Goal: Transaction & Acquisition: Purchase product/service

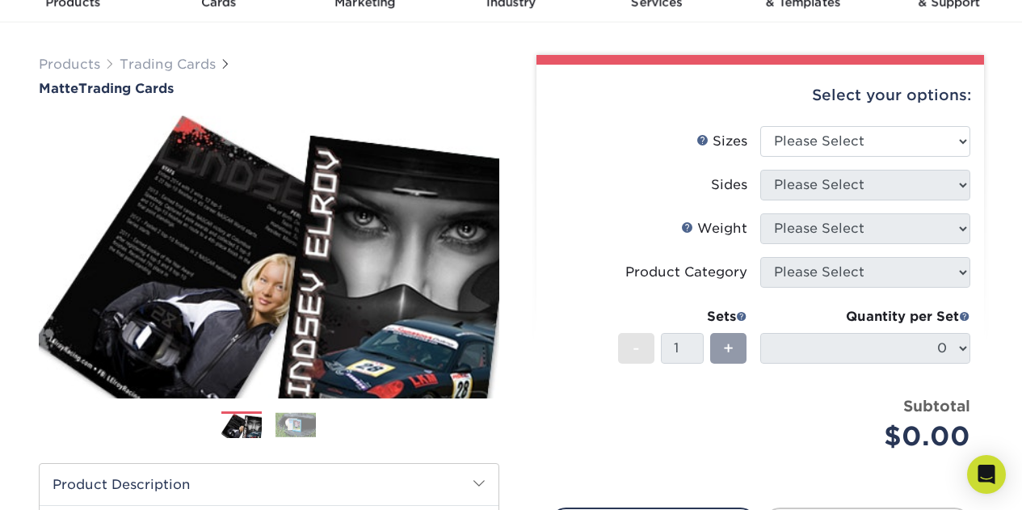
scroll to position [81, 0]
drag, startPoint x: 841, startPoint y: 103, endPoint x: 838, endPoint y: 116, distance: 13.3
click at [841, 103] on div "Select your options:" at bounding box center [760, 95] width 422 height 61
click at [836, 120] on div "Select your options:" at bounding box center [760, 95] width 422 height 61
click at [840, 135] on select "Please Select 2.5" x 3.5"" at bounding box center [865, 141] width 210 height 31
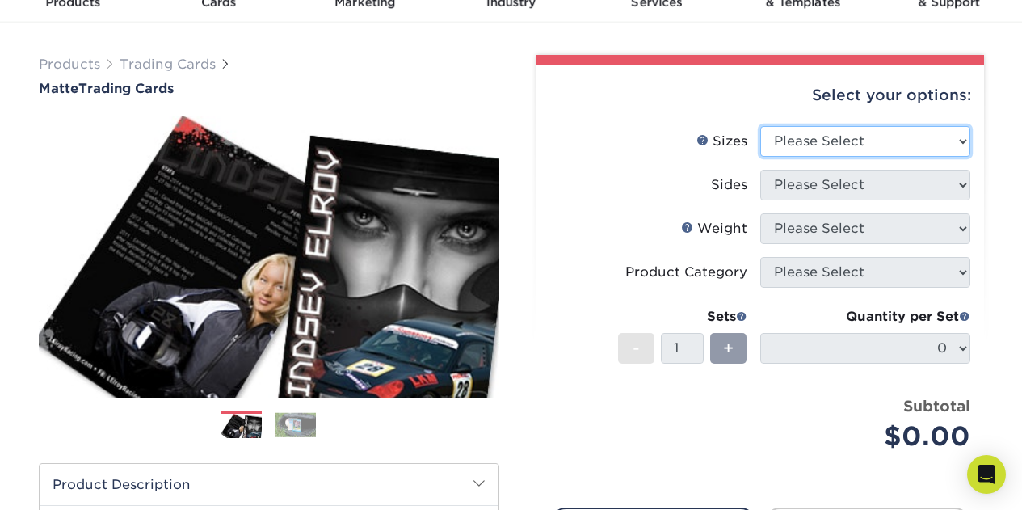
select select "2.50x3.50"
click at [760, 126] on select "Please Select 2.5" x 3.5"" at bounding box center [865, 141] width 210 height 31
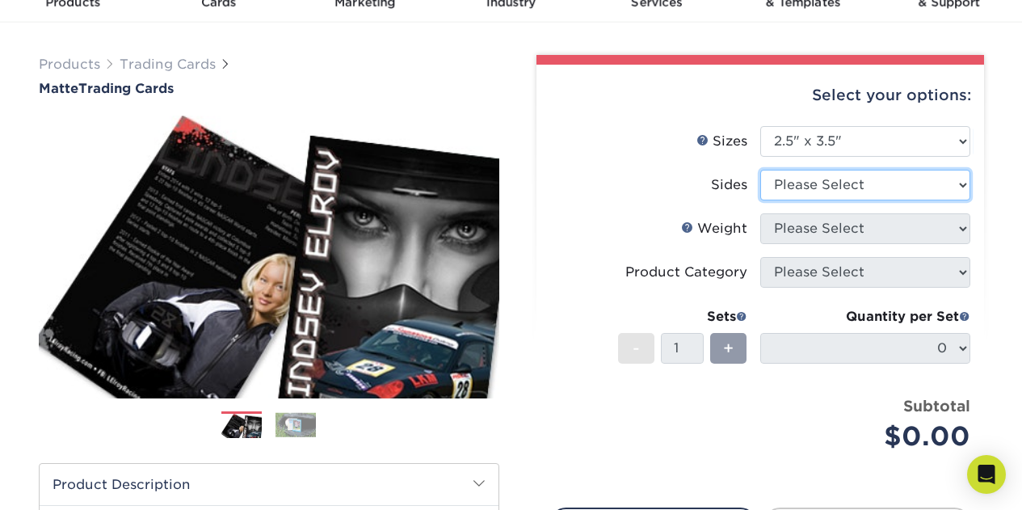
click at [829, 178] on select "Please Select Print Both Sides Print Front Only" at bounding box center [865, 185] width 210 height 31
select select "13abbda7-1d64-4f25-8bb2-c179b224825d"
click at [760, 170] on select "Please Select Print Both Sides Print Front Only" at bounding box center [865, 185] width 210 height 31
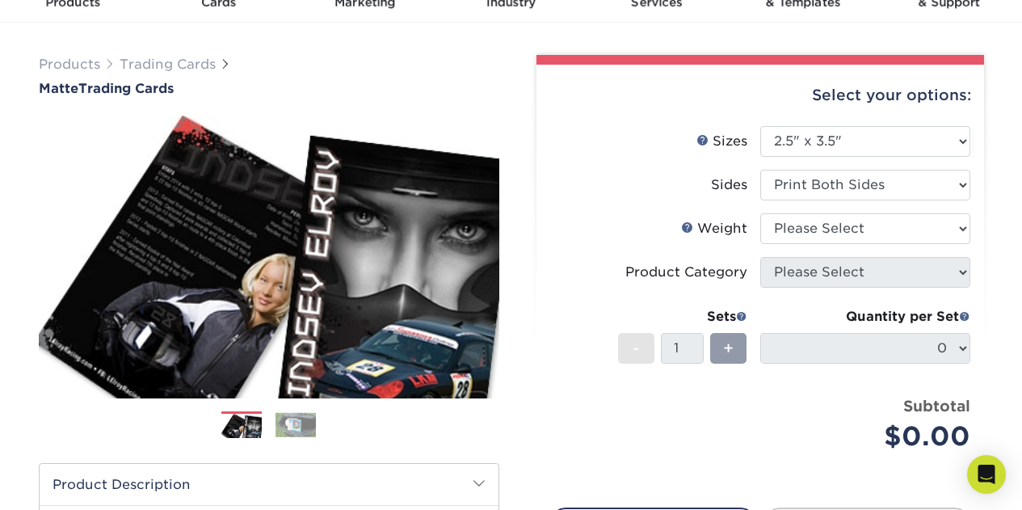
click at [834, 213] on ul "Sizes Help Sizes Please Select 2.5" x 3.5" Sides Please Select 16PT 14PT" at bounding box center [760, 301] width 422 height 350
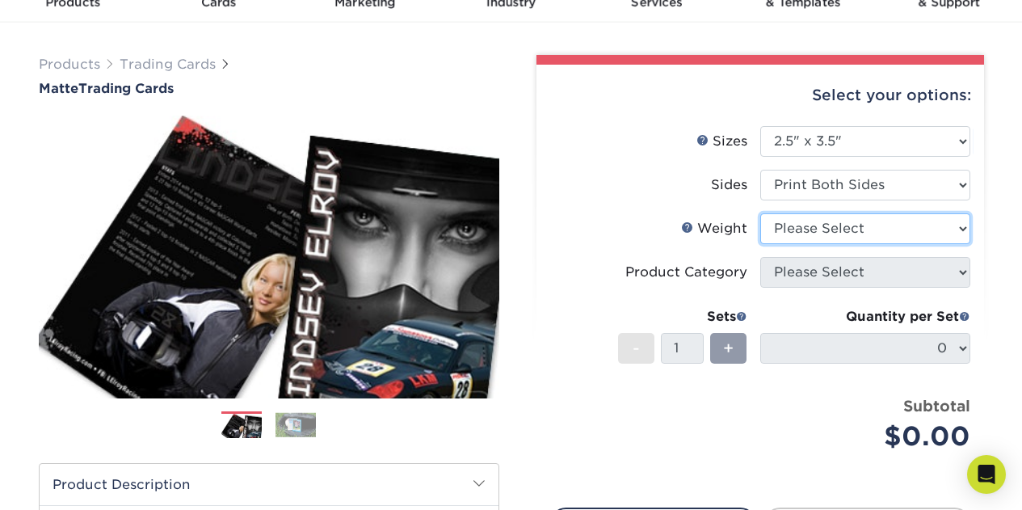
click at [834, 225] on select "Please Select 16PT 14PT" at bounding box center [865, 228] width 210 height 31
select select "16PT"
click at [760, 213] on select "Please Select 16PT 14PT" at bounding box center [865, 228] width 210 height 31
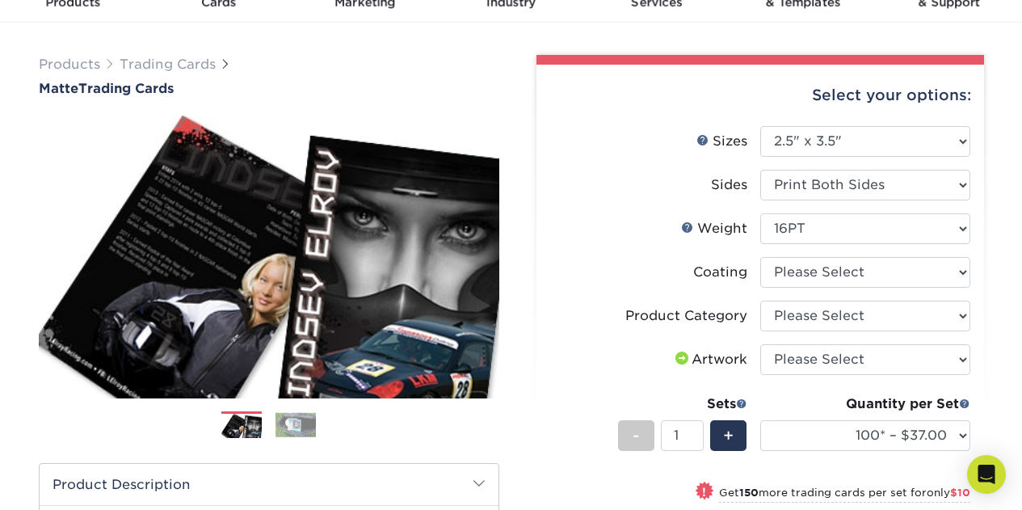
click at [808, 288] on li "Coating" at bounding box center [760, 279] width 420 height 44
click at [815, 277] on select at bounding box center [865, 272] width 210 height 31
select select "121bb7b5-3b4d-429f-bd8d-bbf80e953313"
click at [760, 257] on select at bounding box center [865, 272] width 210 height 31
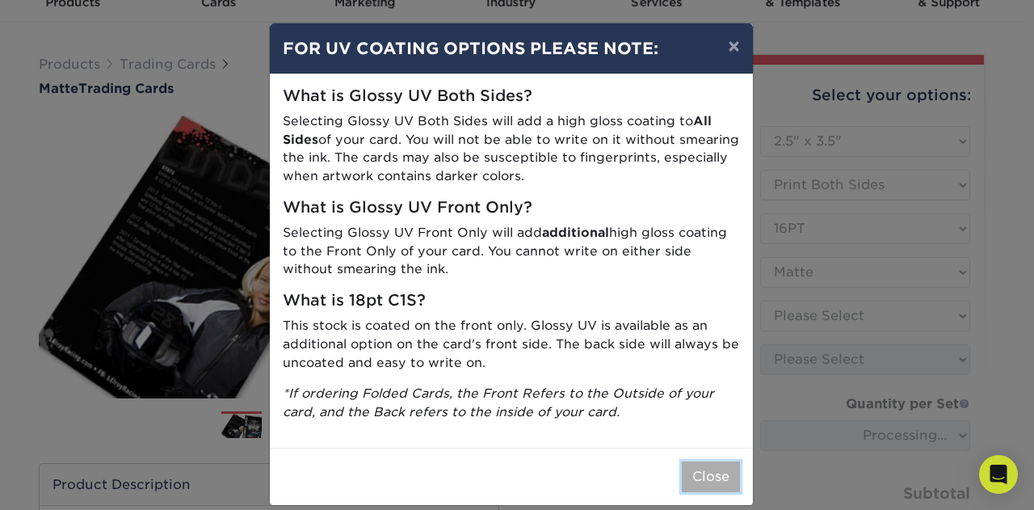
click at [694, 483] on button "Close" at bounding box center [711, 476] width 58 height 31
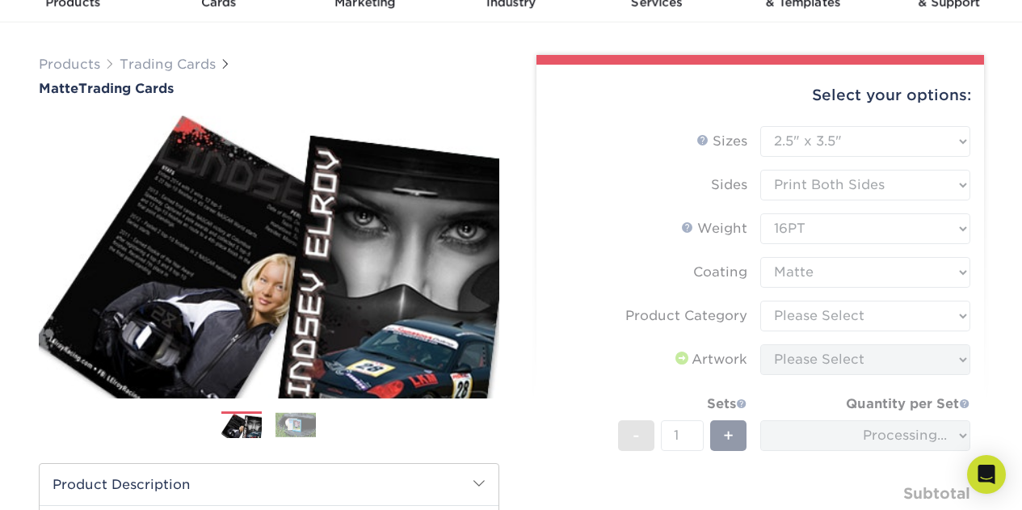
click at [829, 311] on form "Sizes Help Sizes Please Select 2.5" x 3.5" Sides Please Select 16PT - 1" at bounding box center [760, 351] width 422 height 450
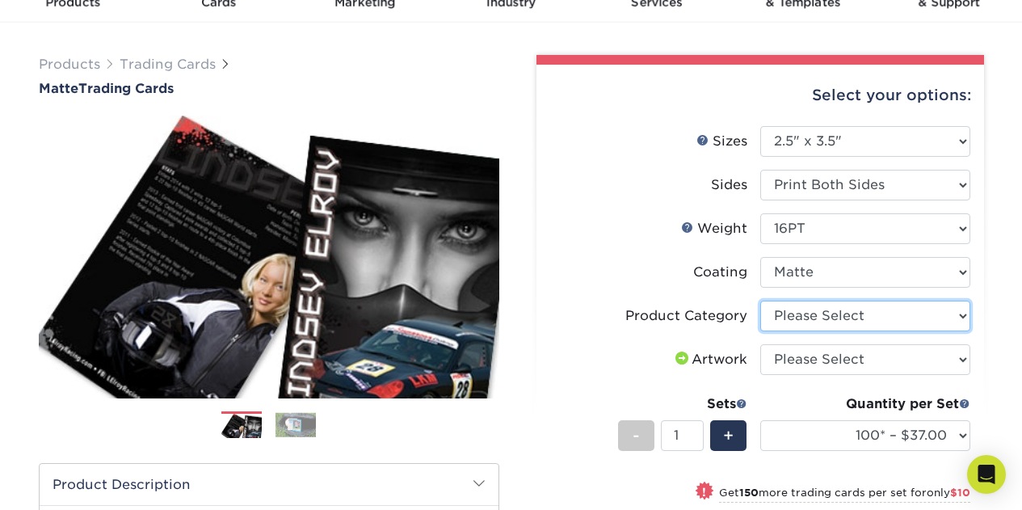
click at [837, 315] on select "Please Select Trading Cards" at bounding box center [865, 316] width 210 height 31
select select "c2f9bce9-36c2-409d-b101-c29d9d031e18"
click at [760, 301] on select "Please Select Trading Cards" at bounding box center [865, 316] width 210 height 31
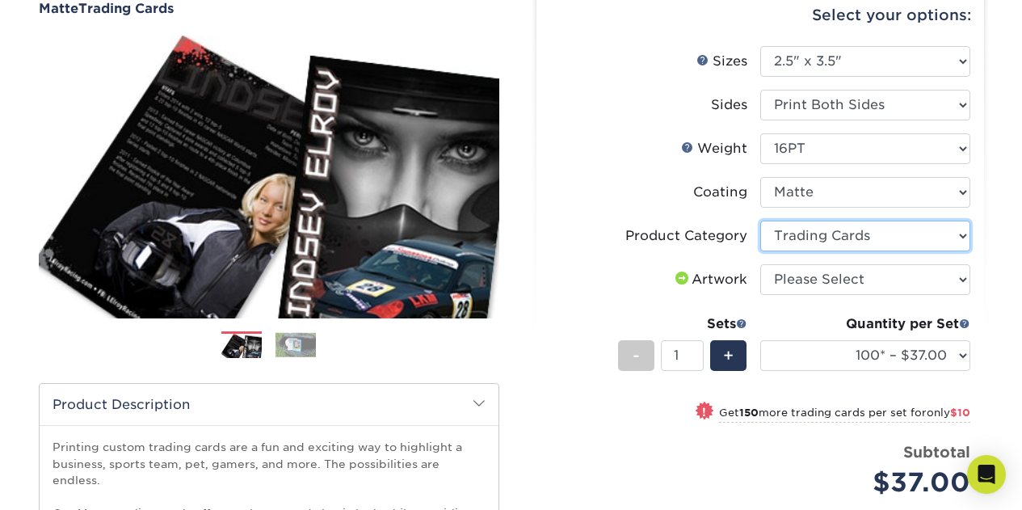
scroll to position [162, 0]
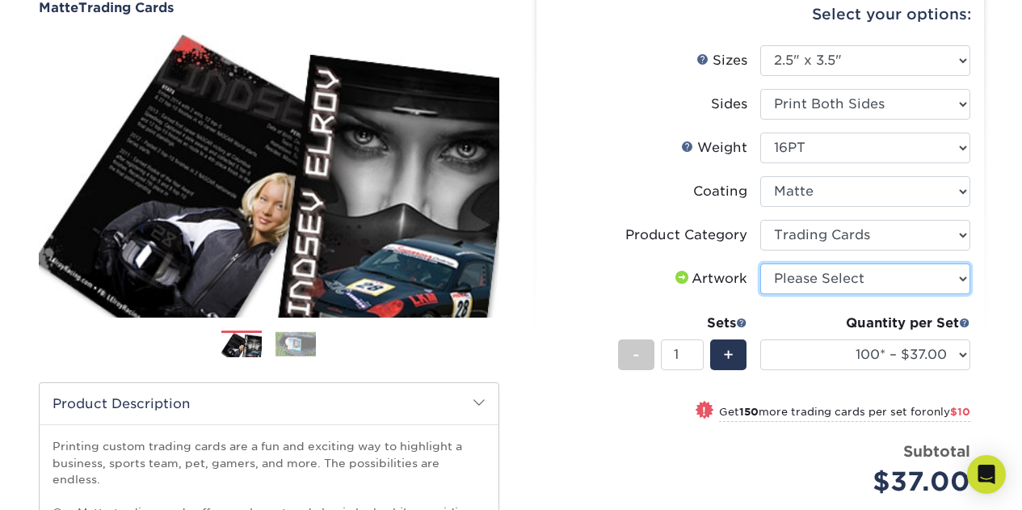
click at [790, 280] on select "Please Select I will upload files I need a design - $100" at bounding box center [865, 278] width 210 height 31
click at [760, 263] on select "Please Select I will upload files I need a design - $100" at bounding box center [865, 278] width 210 height 31
click at [813, 267] on select "Please Select I will upload files I need a design - $100" at bounding box center [865, 278] width 210 height 31
select select "upload"
click at [760, 263] on select "Please Select I will upload files I need a design - $100" at bounding box center [865, 278] width 210 height 31
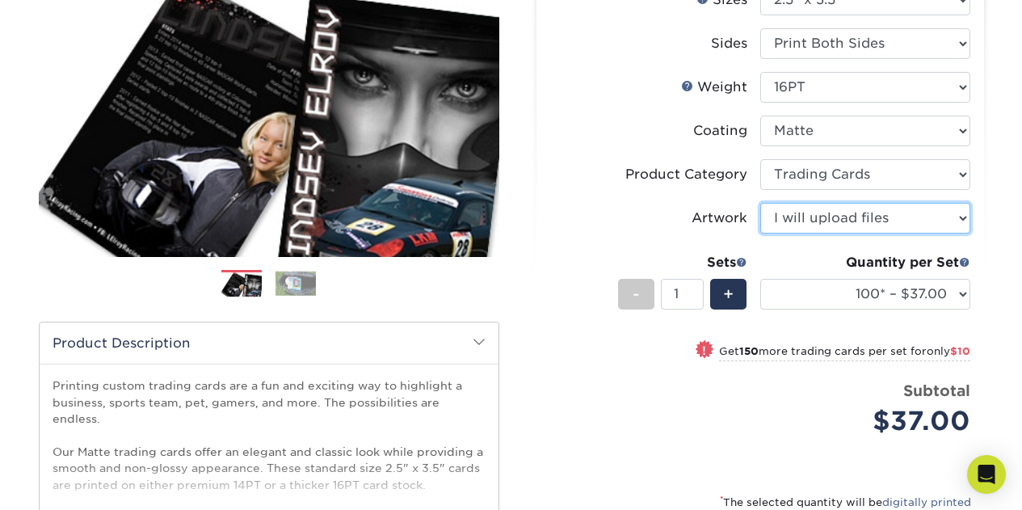
scroll to position [242, 0]
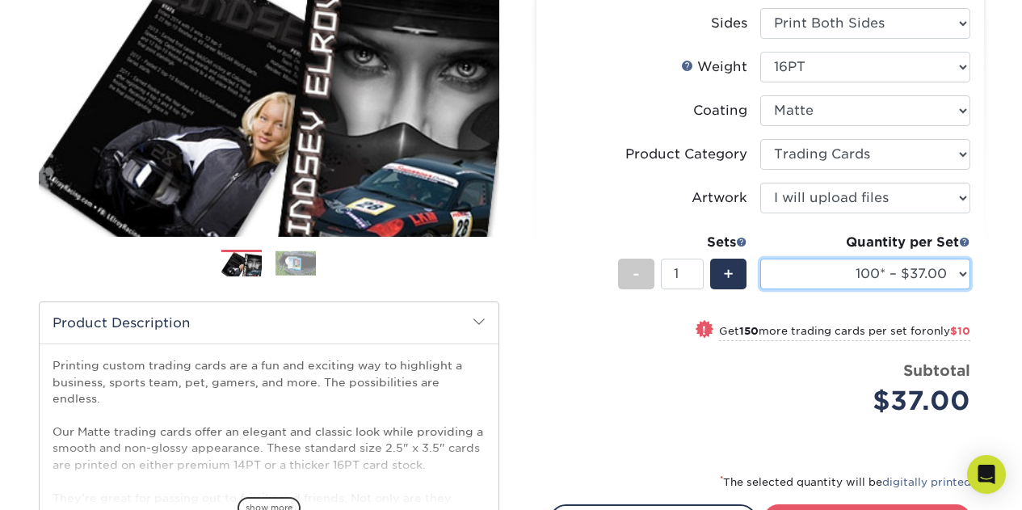
click at [853, 266] on select "100* – $37.00 250* – $47.00 500* – $58.00 1000 – $71.00 2500 – $141.00 5000 – $…" at bounding box center [865, 274] width 210 height 31
click at [880, 289] on div "Quantity per Set 100* – $37.00 250* – $47.00 500* – $58.00 1000 – $71.00 2500 –…" at bounding box center [865, 270] width 210 height 75
click at [881, 280] on select "100* – $37.00 250* – $47.00 500* – $58.00 1000 – $71.00 2500 – $141.00 5000 – $…" at bounding box center [865, 274] width 210 height 31
click at [903, 263] on select "100* – $37.00 250* – $47.00 500* – $58.00 1000 – $71.00 2500 – $141.00 5000 – $…" at bounding box center [865, 274] width 210 height 31
click at [760, 259] on select "100* – $37.00 250* – $47.00 500* – $58.00 1000 – $71.00 2500 – $141.00 5000 – $…" at bounding box center [865, 274] width 210 height 31
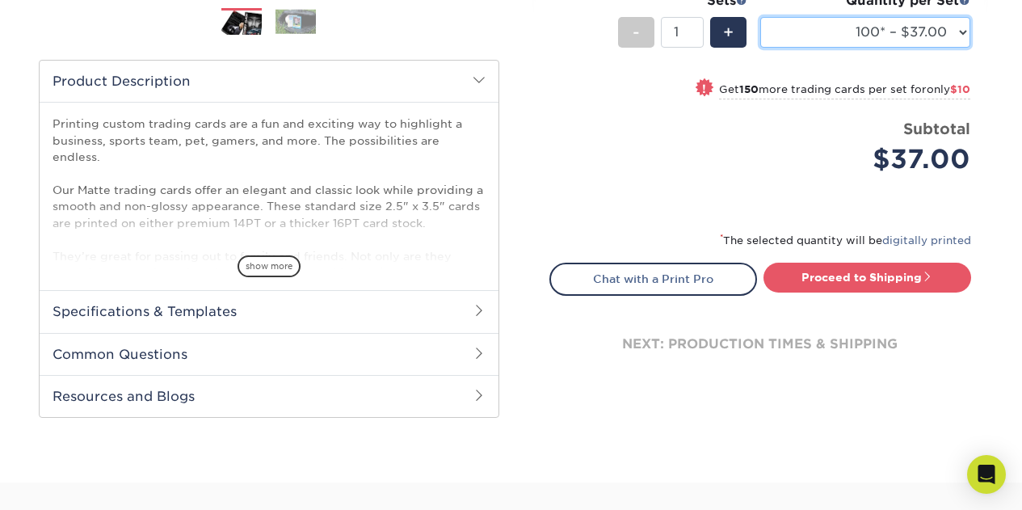
scroll to position [485, 0]
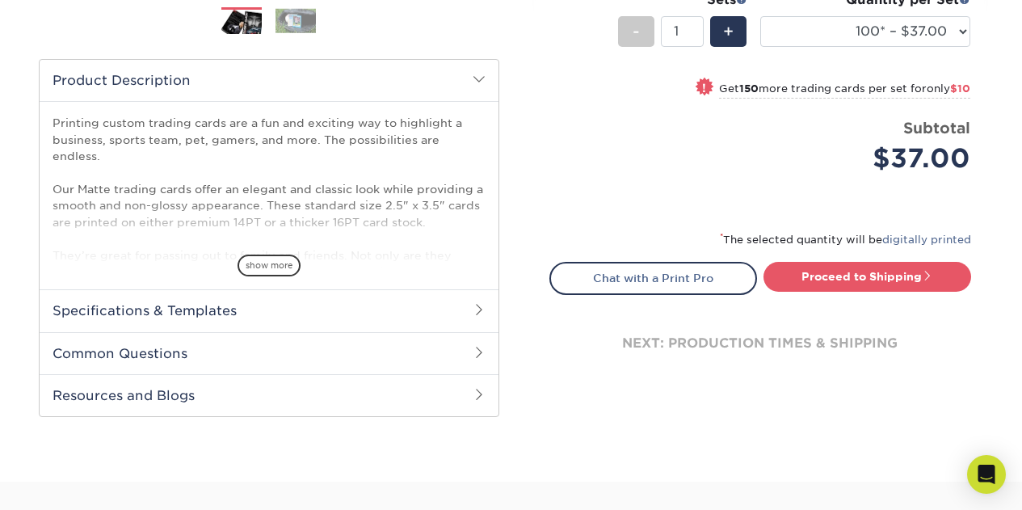
click at [263, 299] on h2 "Specifications & Templates" at bounding box center [269, 310] width 459 height 42
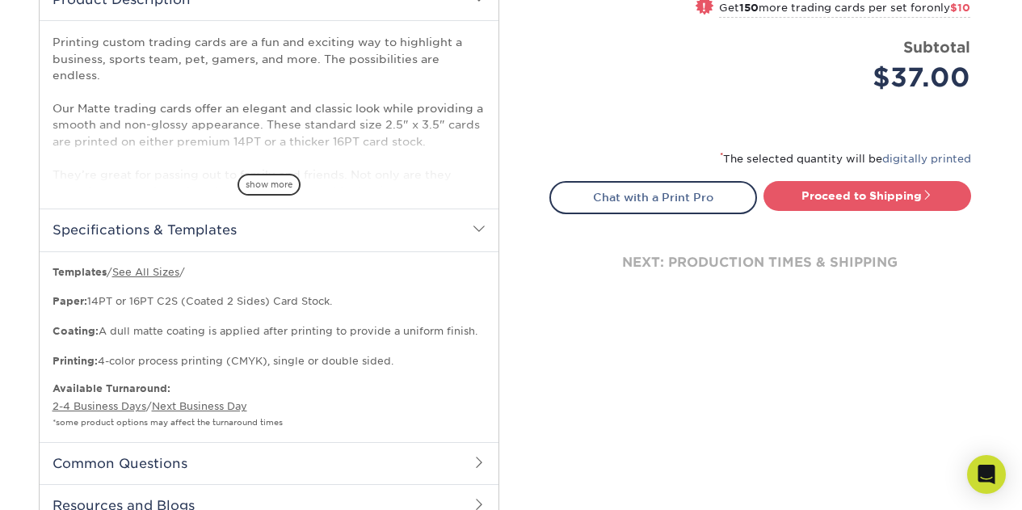
click at [460, 221] on h2 "Specifications & Templates" at bounding box center [269, 229] width 459 height 42
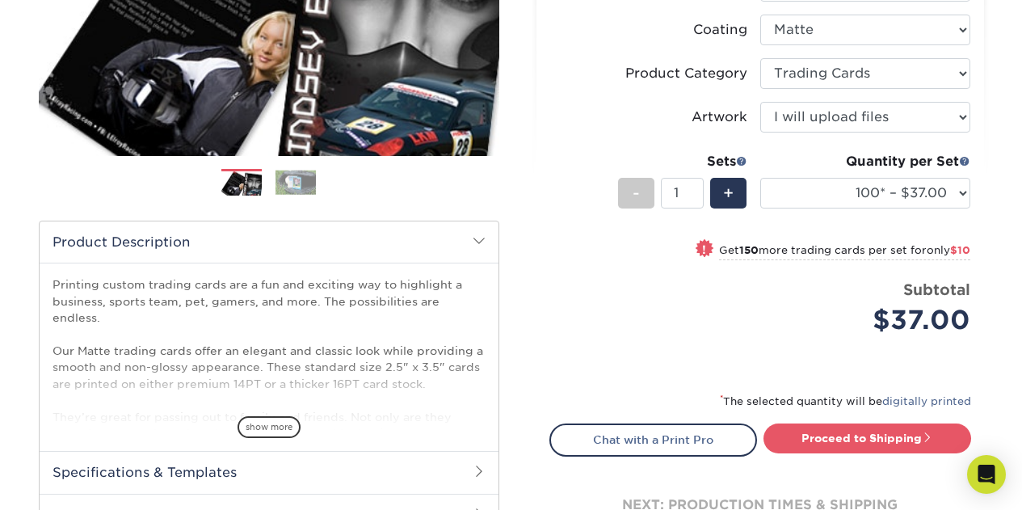
scroll to position [323, 0]
click at [846, 197] on select "100* – $37.00 250* – $47.00 500* – $58.00 1000 – $71.00 2500 – $141.00 5000 – $…" at bounding box center [865, 193] width 210 height 31
click at [604, 305] on div "Price per set $37.00" at bounding box center [655, 309] width 210 height 61
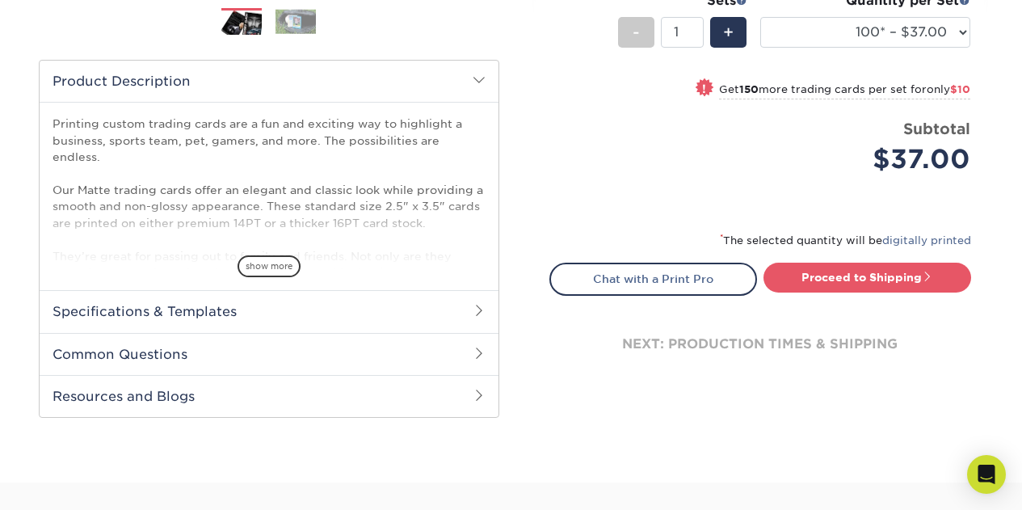
scroll to position [485, 0]
click at [284, 277] on div "Printing custom trading cards are a fun and exciting way to highlight a busines…" at bounding box center [269, 195] width 459 height 188
click at [281, 270] on span "show more" at bounding box center [269, 266] width 63 height 22
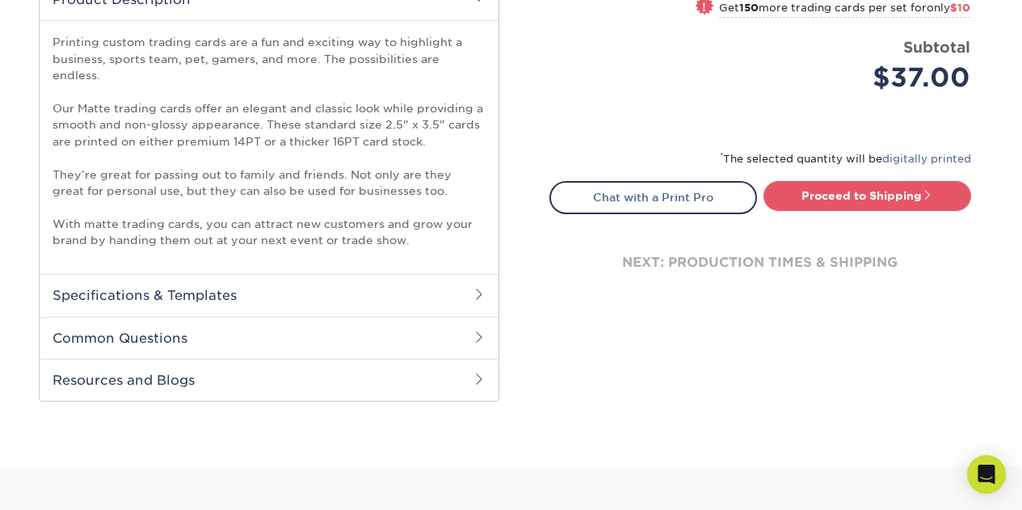
scroll to position [566, 0]
click at [846, 200] on link "Proceed to Shipping" at bounding box center [868, 195] width 208 height 29
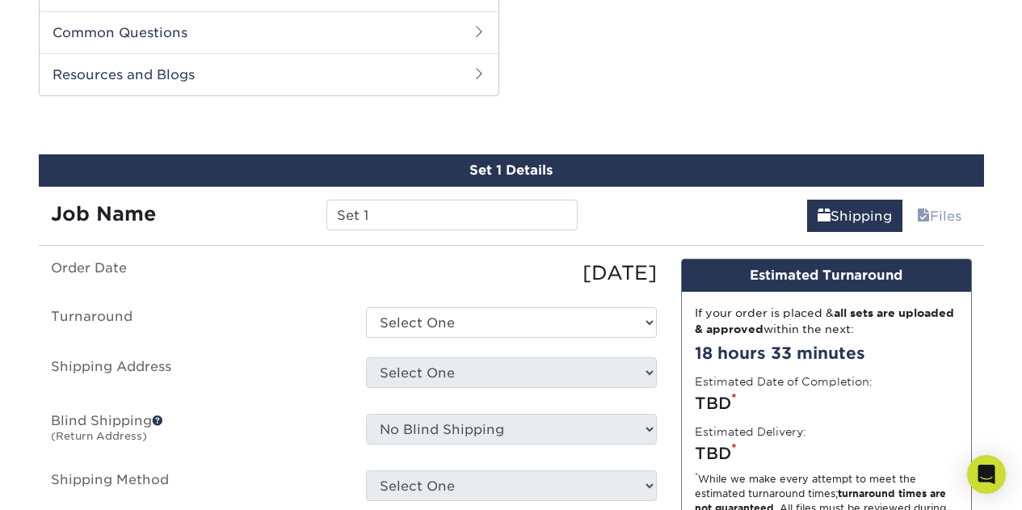
scroll to position [871, 0]
drag, startPoint x: 403, startPoint y: 193, endPoint x: 317, endPoint y: 190, distance: 86.5
click at [317, 200] on div "Set 1" at bounding box center [452, 215] width 276 height 31
type input "[PERSON_NAME]'s Trading Cards"
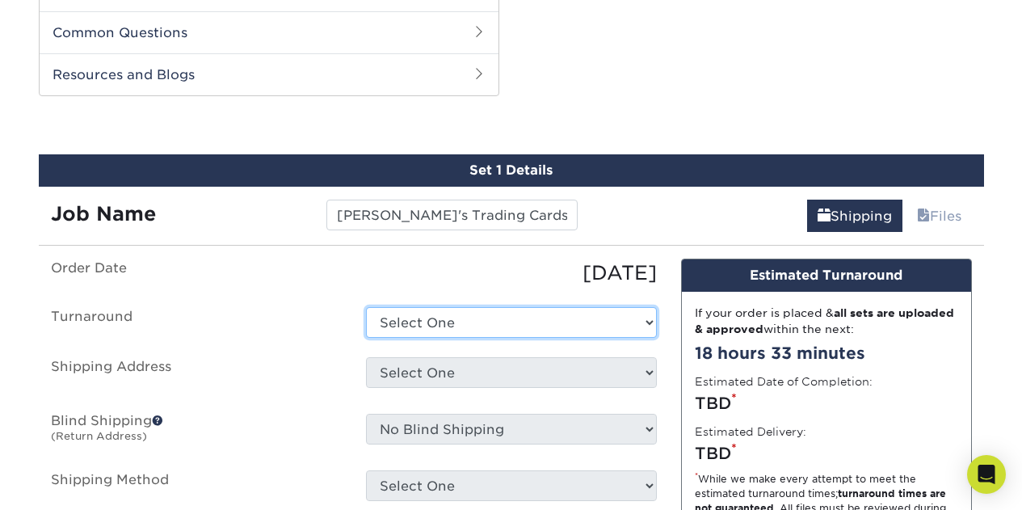
click at [474, 312] on select "Select One 2-4 Business Days 2 Day Next Business Day" at bounding box center [511, 322] width 291 height 31
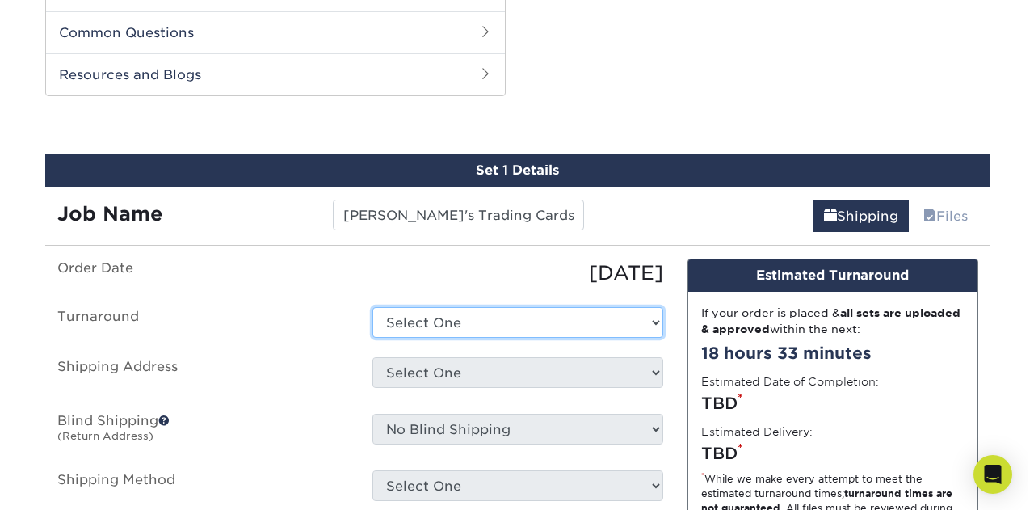
scroll to position [952, 0]
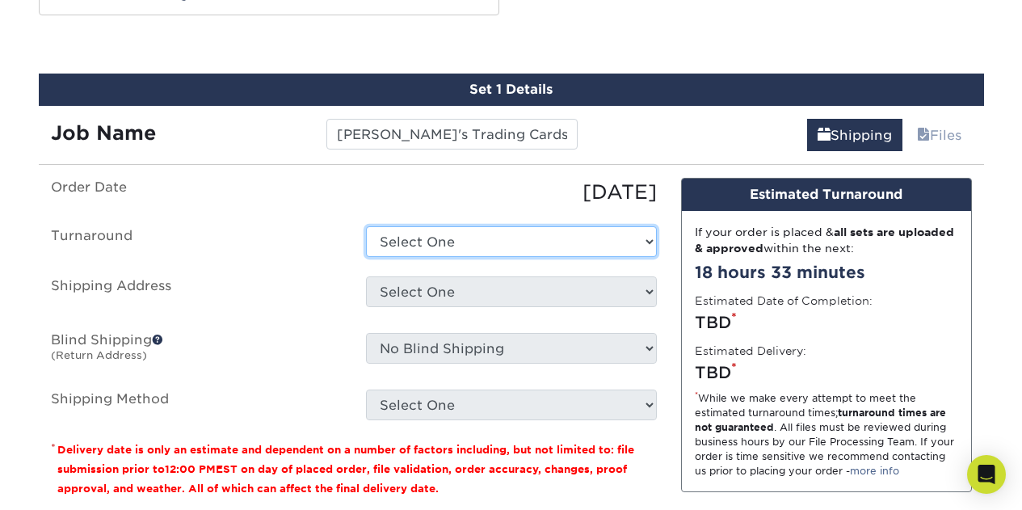
click at [452, 226] on select "Select One 2-4 Business Days 2 Day Next Business Day" at bounding box center [511, 241] width 291 height 31
select select "cbe91c23-2601-4968-aa0f-393d26c839b7"
click at [366, 226] on select "Select One 2-4 Business Days 2 Day Next Business Day" at bounding box center [511, 241] width 291 height 31
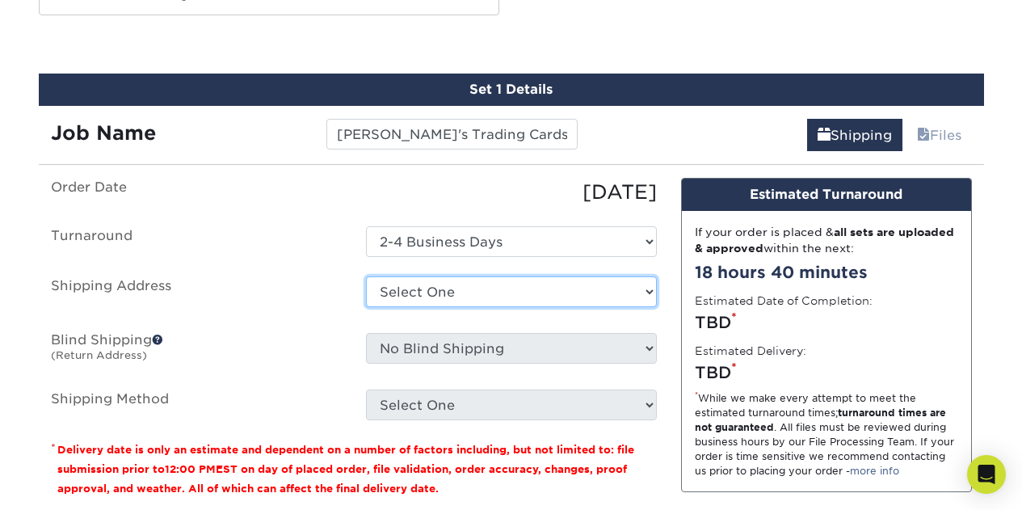
click at [391, 276] on select "Select One + Add New Address - Login" at bounding box center [511, 291] width 291 height 31
select select "newaddress"
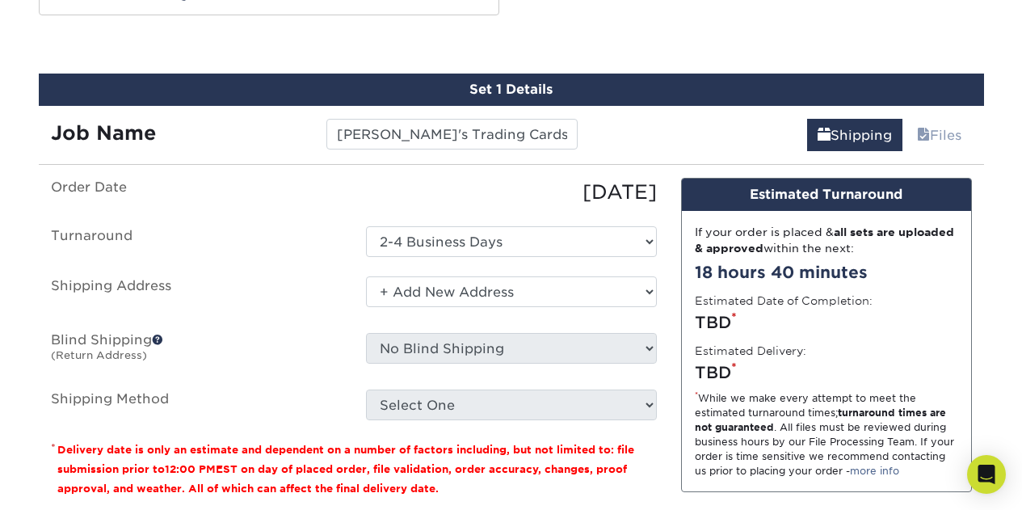
click at [366, 276] on select "Select One + Add New Address - Login" at bounding box center [511, 291] width 291 height 31
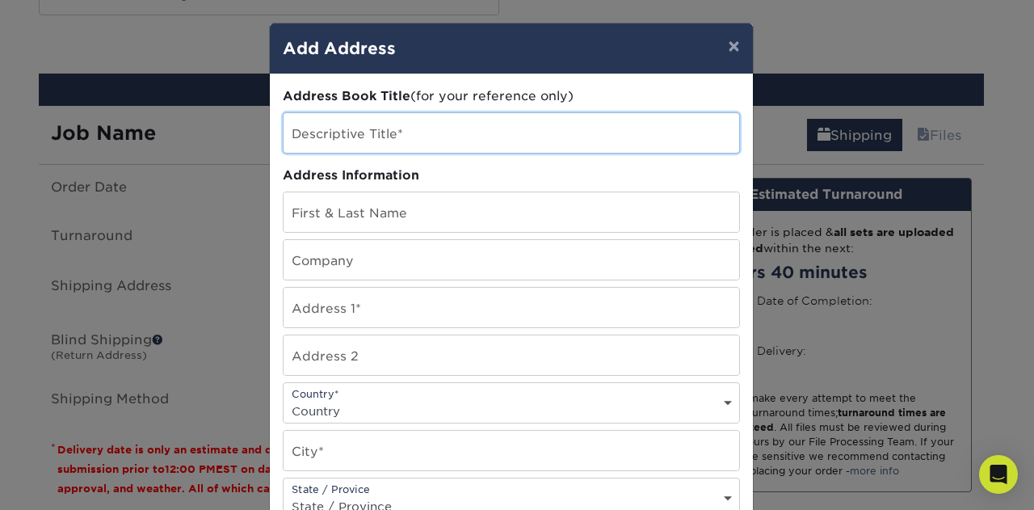
click at [410, 139] on input "text" at bounding box center [512, 133] width 456 height 40
type input "[GEOGRAPHIC_DATA]"
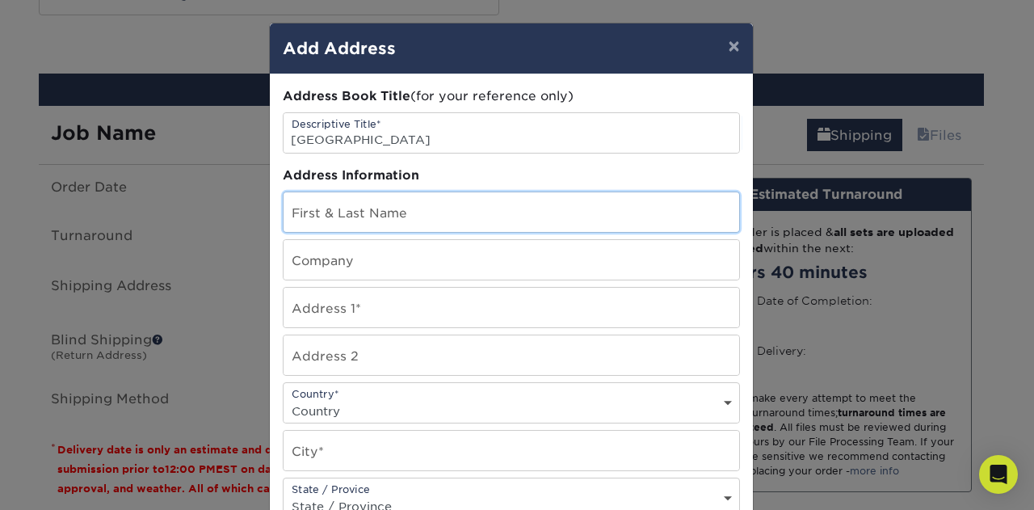
click at [385, 207] on input "text" at bounding box center [512, 212] width 456 height 40
type input "[PERSON_NAME]"
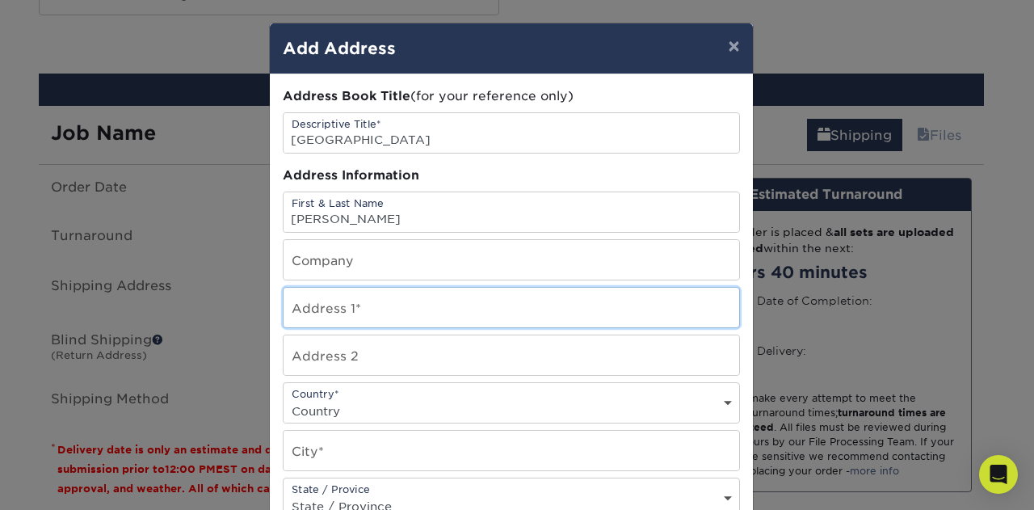
click at [364, 320] on input "text" at bounding box center [512, 308] width 456 height 40
type input "[STREET_ADDRESS]"
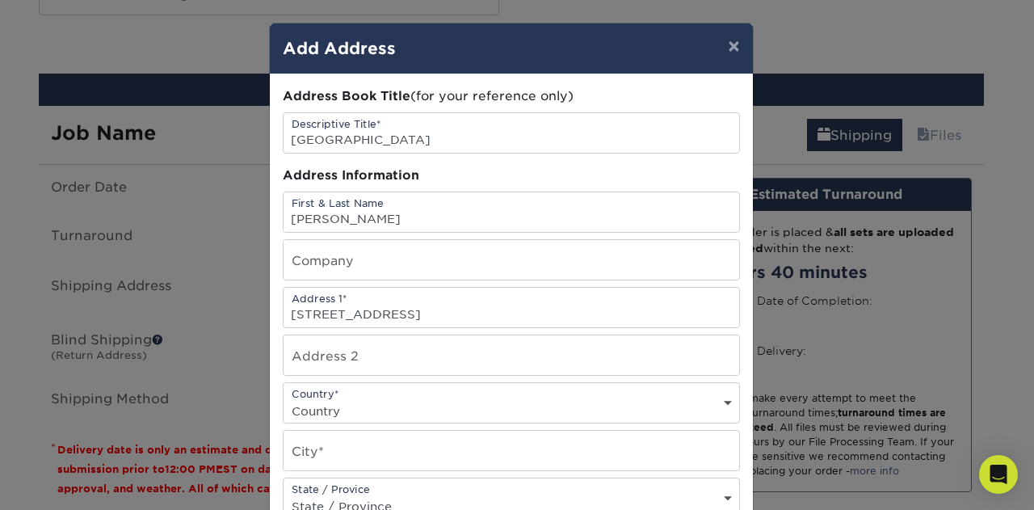
select select "US"
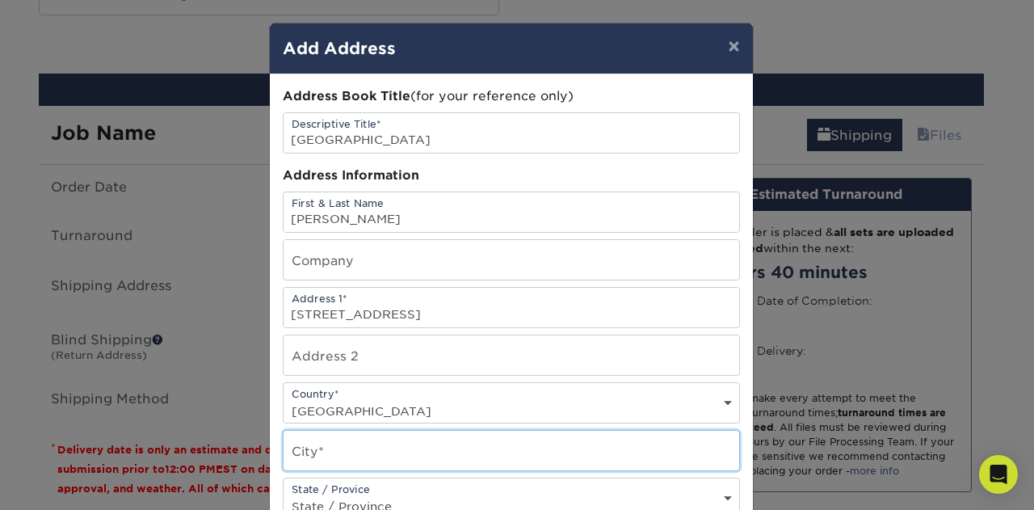
type input "[GEOGRAPHIC_DATA]"
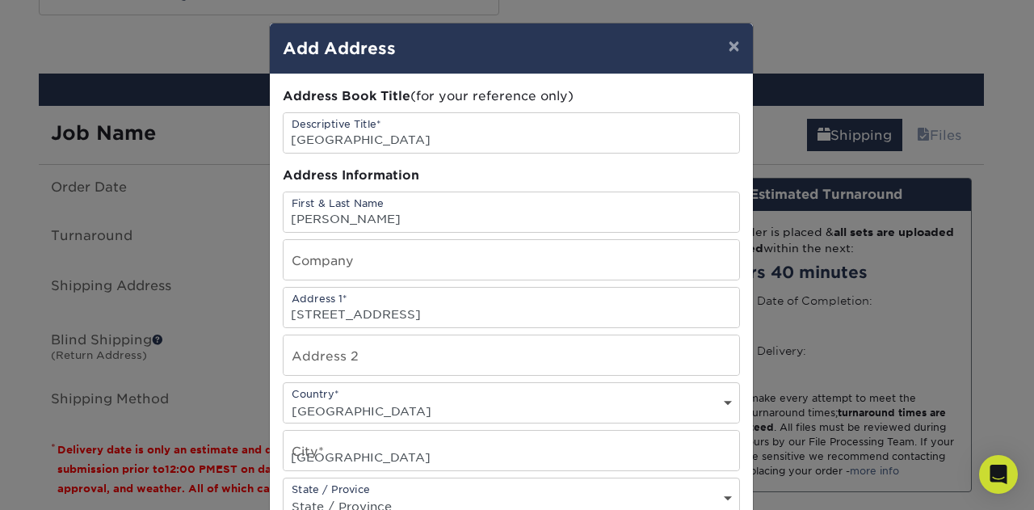
select select "GA"
type input "30145-1451"
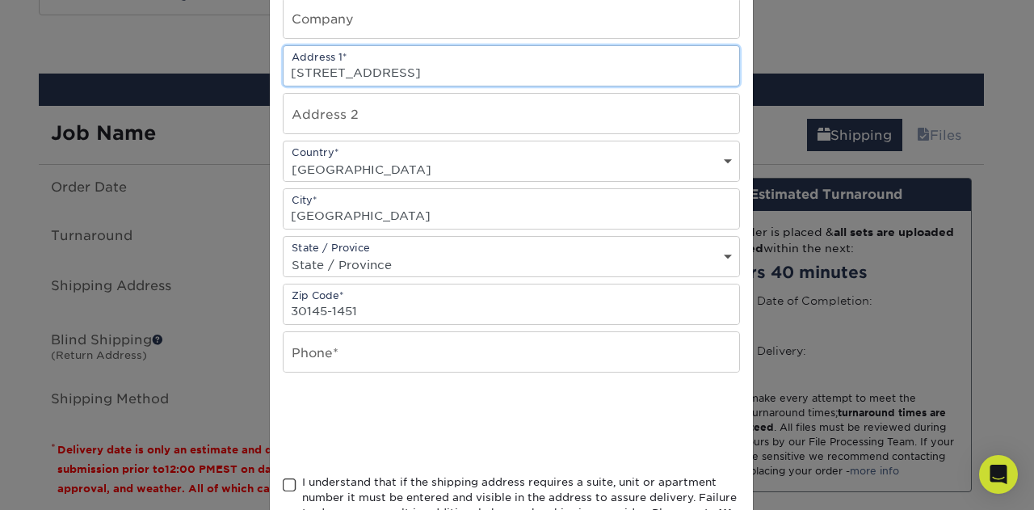
scroll to position [242, 0]
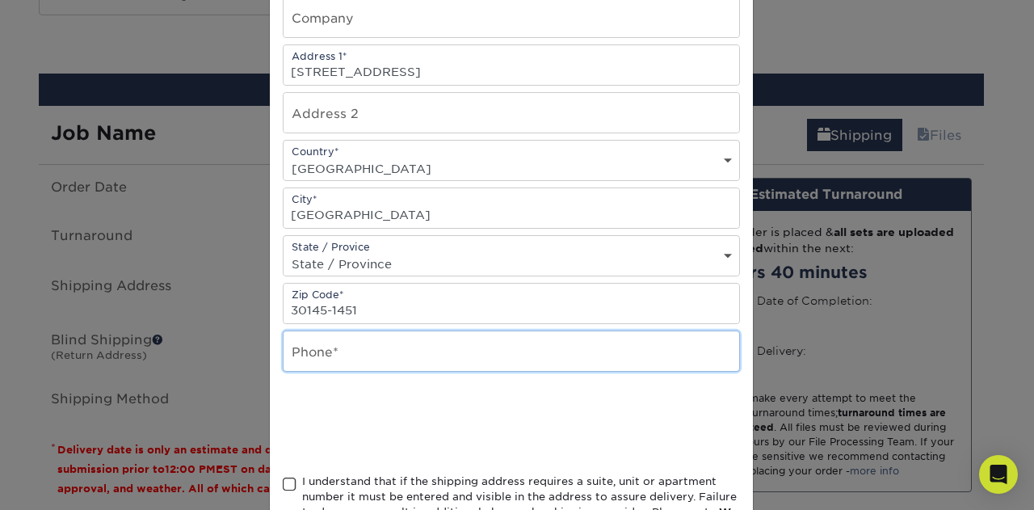
click at [351, 354] on input "text" at bounding box center [512, 351] width 456 height 40
type input "7204161005"
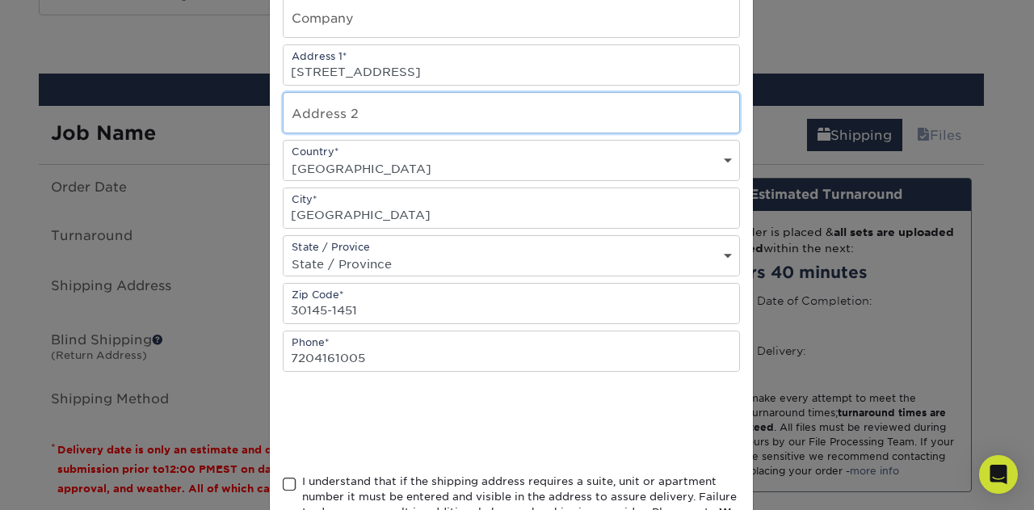
type input "APT 312"
drag, startPoint x: 384, startPoint y: 112, endPoint x: 267, endPoint y: 112, distance: 116.4
click at [270, 112] on div "Address Book Title (for your reference only) Descriptive Title* [GEOGRAPHIC_DAT…" at bounding box center [511, 193] width 483 height 723
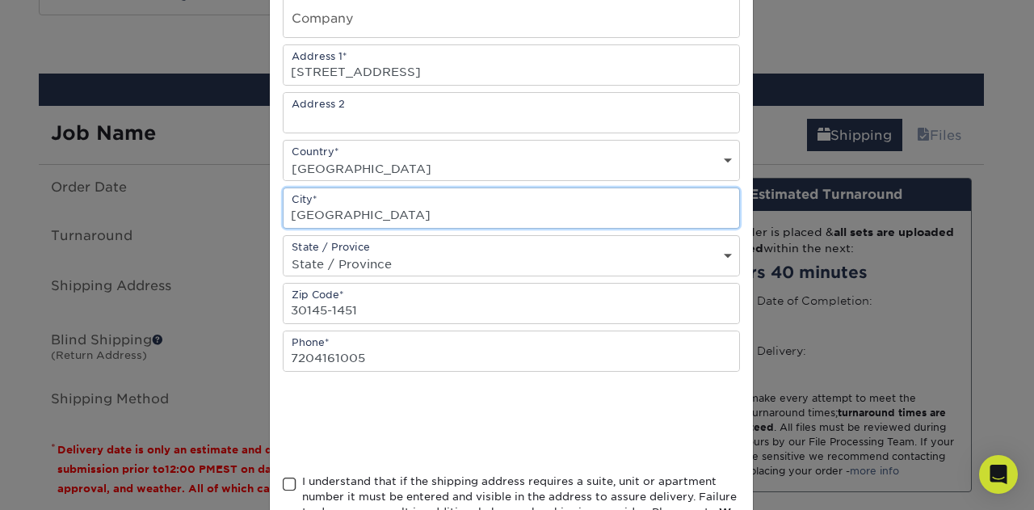
click at [390, 220] on input "[GEOGRAPHIC_DATA]" at bounding box center [512, 208] width 456 height 40
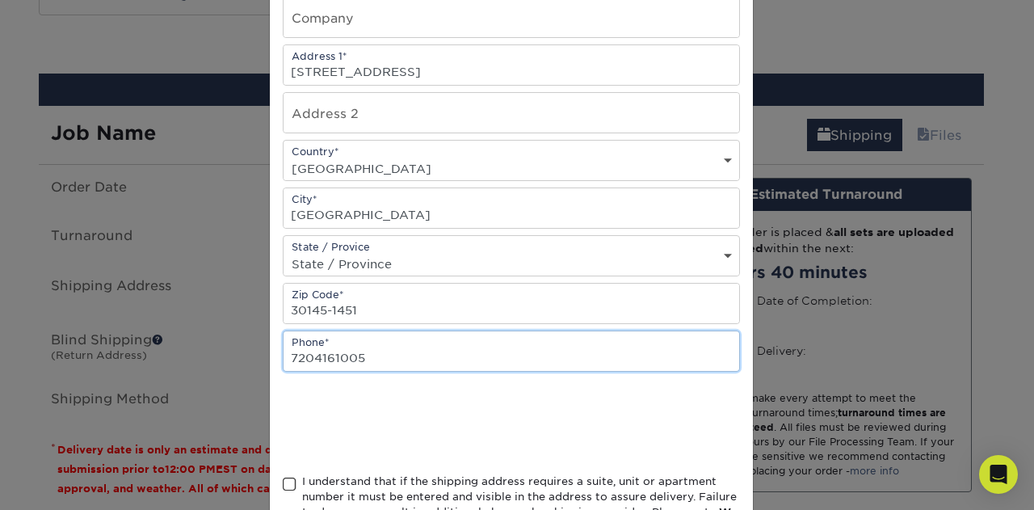
drag, startPoint x: 600, startPoint y: 342, endPoint x: 568, endPoint y: 332, distance: 33.7
click at [600, 342] on input "7204161005" at bounding box center [512, 351] width 456 height 40
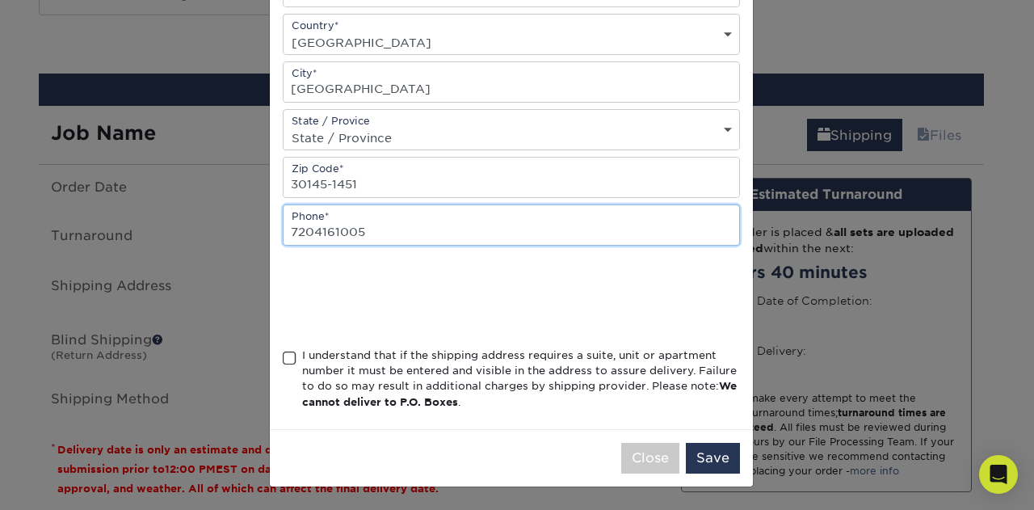
scroll to position [0, 0]
click at [200, 232] on div "× Add Address Address Book Title (for your reference only) Descriptive Title* […" at bounding box center [517, 255] width 1034 height 510
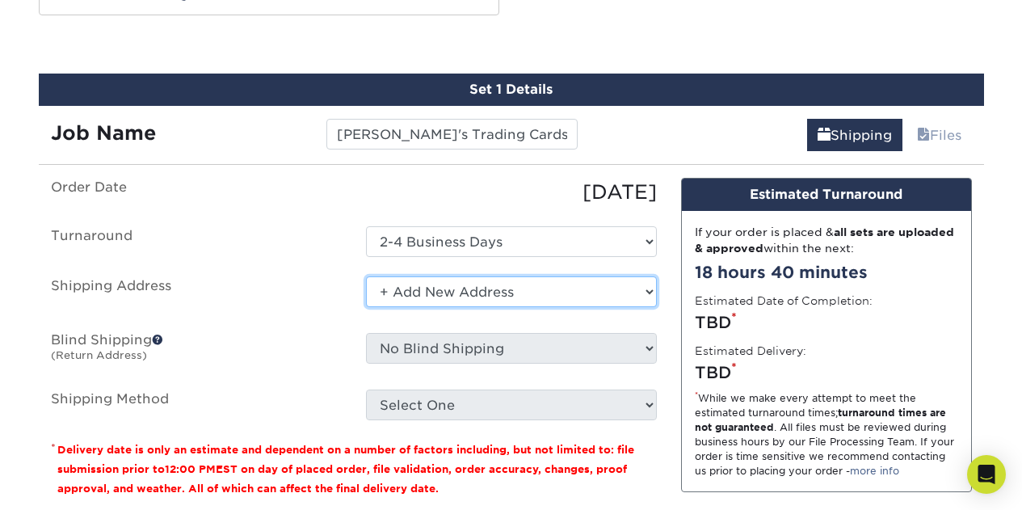
drag, startPoint x: 474, startPoint y: 260, endPoint x: 470, endPoint y: 270, distance: 10.2
click at [471, 276] on select "Select One + Add New Address - Login" at bounding box center [511, 291] width 291 height 31
click at [366, 276] on select "Select One + Add New Address - Login" at bounding box center [511, 291] width 291 height 31
drag, startPoint x: 486, startPoint y: 279, endPoint x: 460, endPoint y: 288, distance: 27.6
click at [486, 279] on select "Select One + Add New Address - Login" at bounding box center [511, 291] width 291 height 31
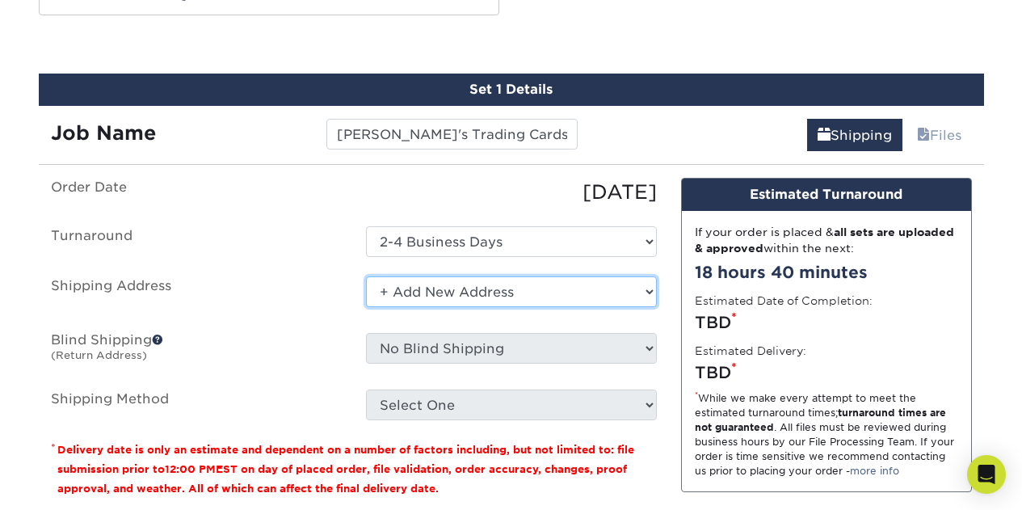
click at [366, 276] on select "Select One + Add New Address - Login" at bounding box center [511, 291] width 291 height 31
click at [444, 276] on select "Select One + Add New Address - Login" at bounding box center [511, 291] width 291 height 31
click at [366, 276] on select "Select One + Add New Address - Login" at bounding box center [511, 291] width 291 height 31
click at [448, 276] on select "Select One + Add New Address - Login" at bounding box center [511, 291] width 291 height 31
click at [366, 276] on select "Select One + Add New Address - Login" at bounding box center [511, 291] width 291 height 31
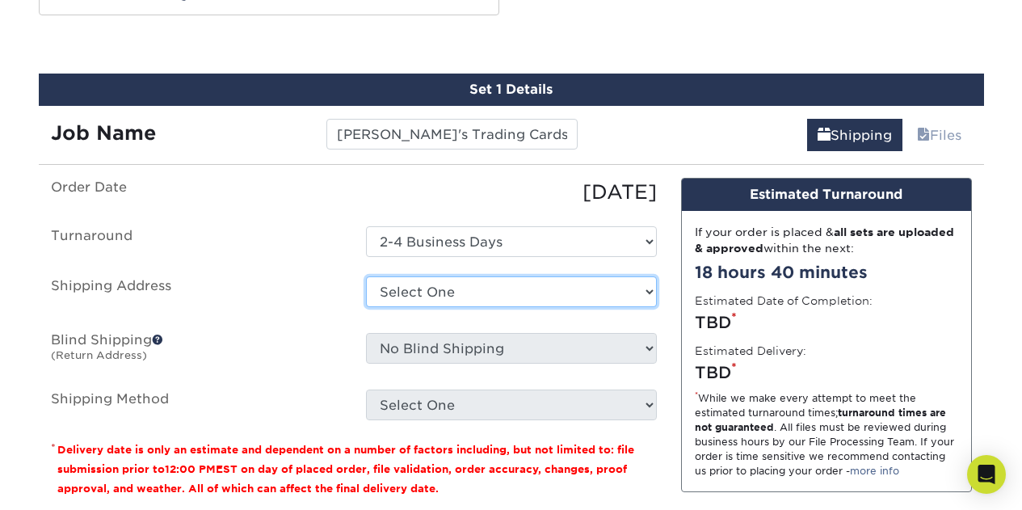
click at [473, 276] on select "Select One + Add New Address - Login" at bounding box center [511, 291] width 291 height 31
select select "newaddress"
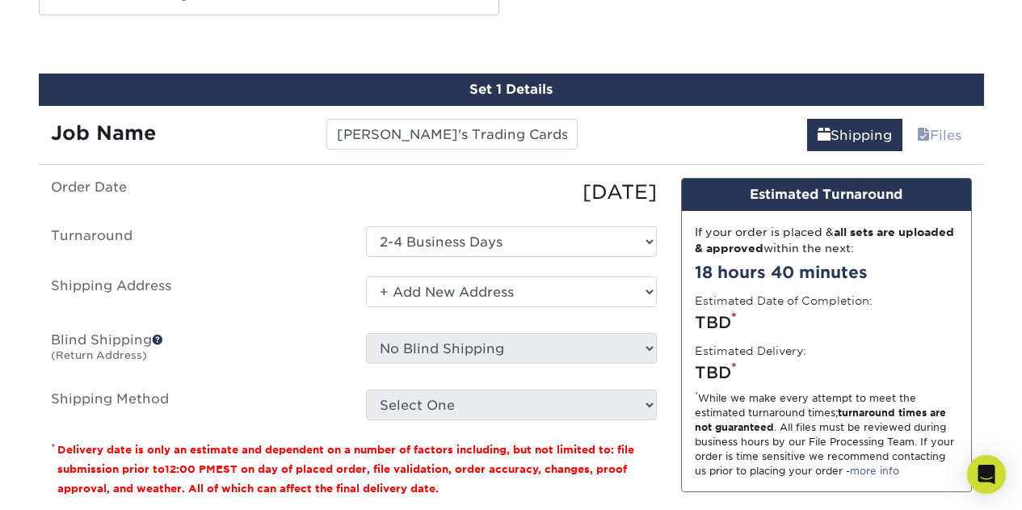
click at [366, 276] on select "Select One + Add New Address - Login" at bounding box center [511, 291] width 291 height 31
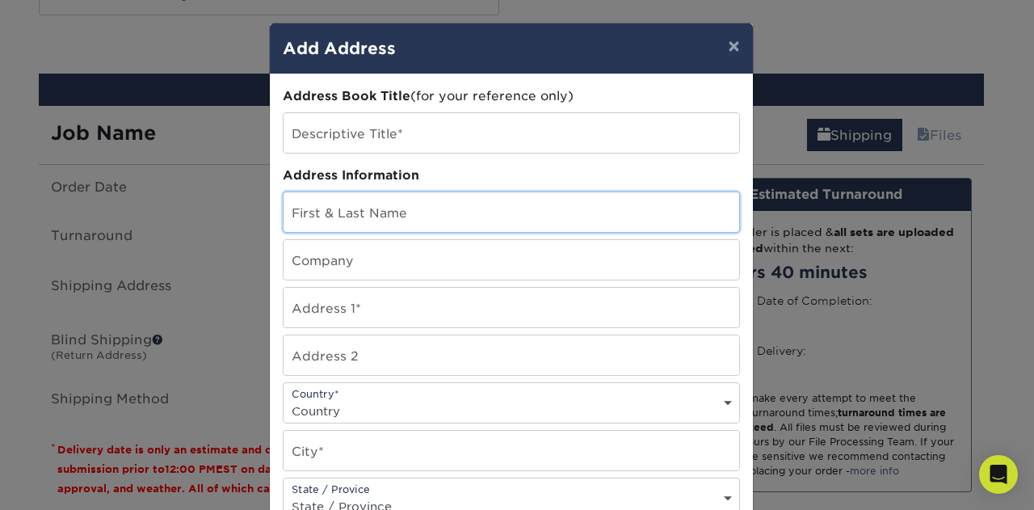
click at [385, 220] on input "text" at bounding box center [512, 212] width 456 height 40
type input "[PERSON_NAME]"
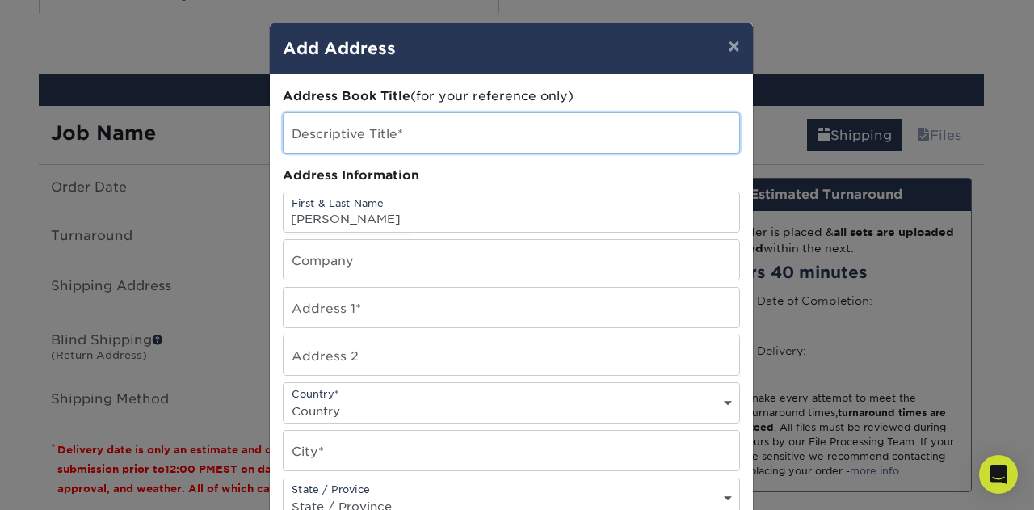
click at [380, 142] on input "text" at bounding box center [512, 133] width 456 height 40
type input "[GEOGRAPHIC_DATA]"
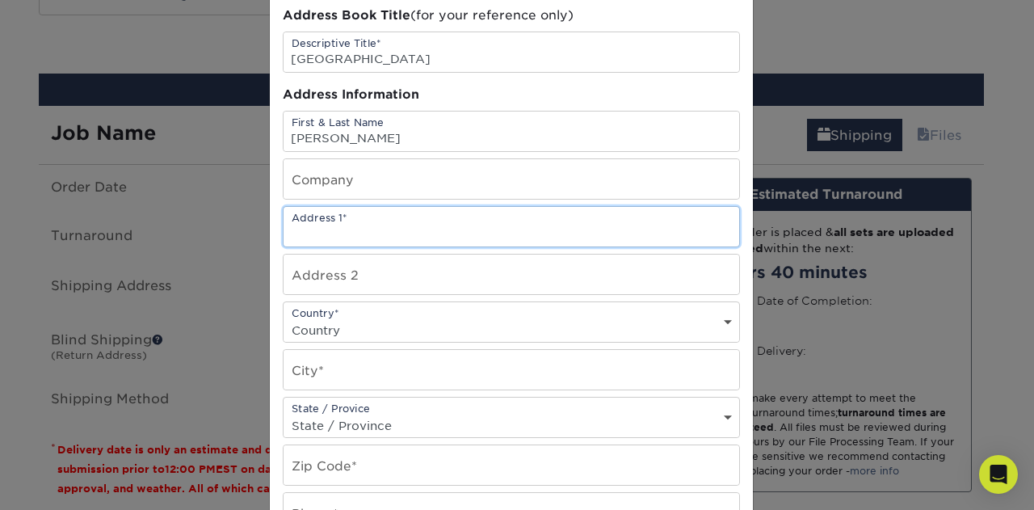
click at [385, 225] on input "text" at bounding box center [512, 227] width 456 height 40
type input "[STREET_ADDRESS]"
select select "US"
type input "[GEOGRAPHIC_DATA]"
select select "GA"
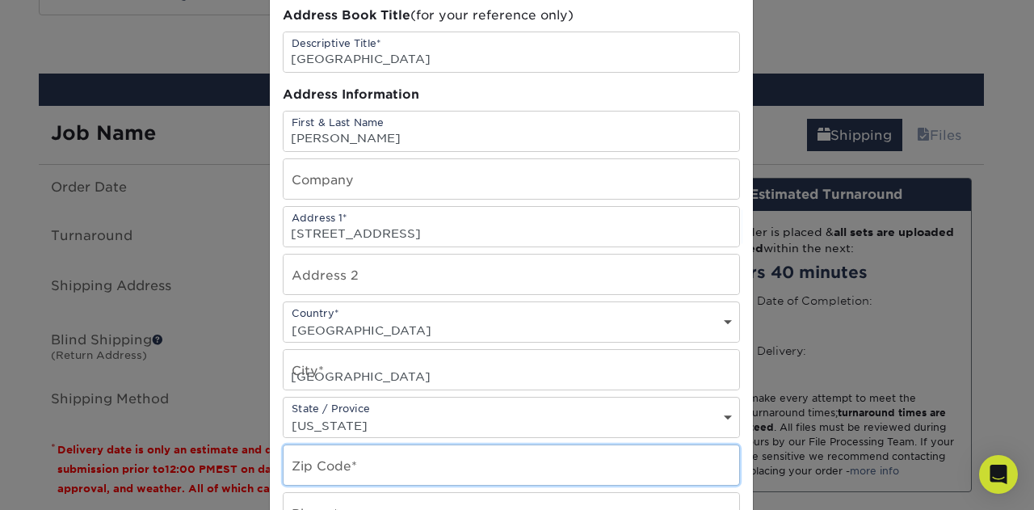
type input "30145-1451"
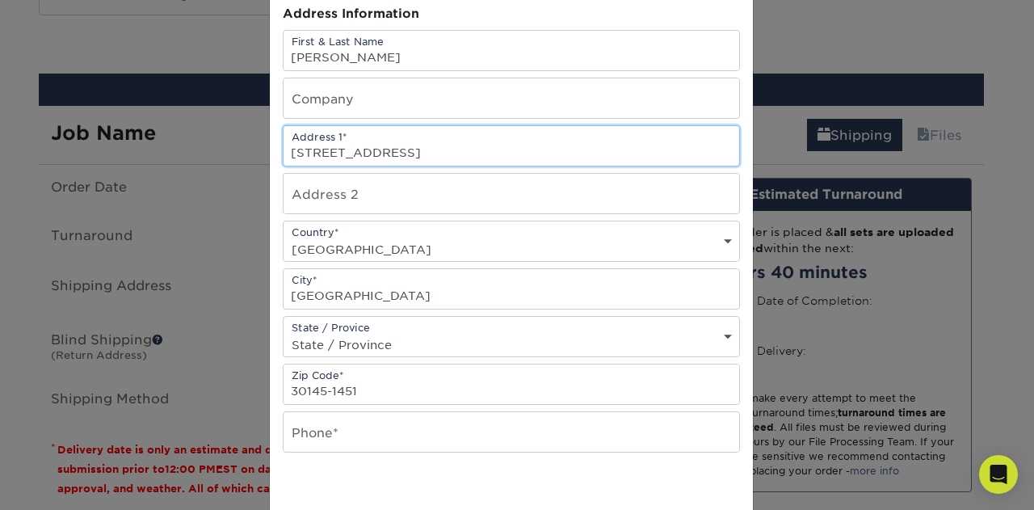
scroll to position [242, 0]
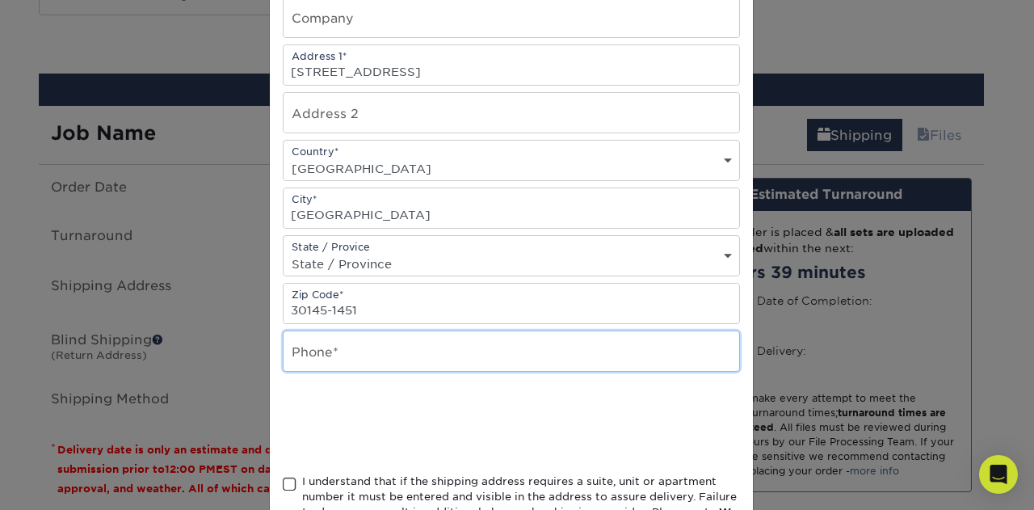
click at [326, 360] on input "text" at bounding box center [512, 351] width 456 height 40
type input "7209384000"
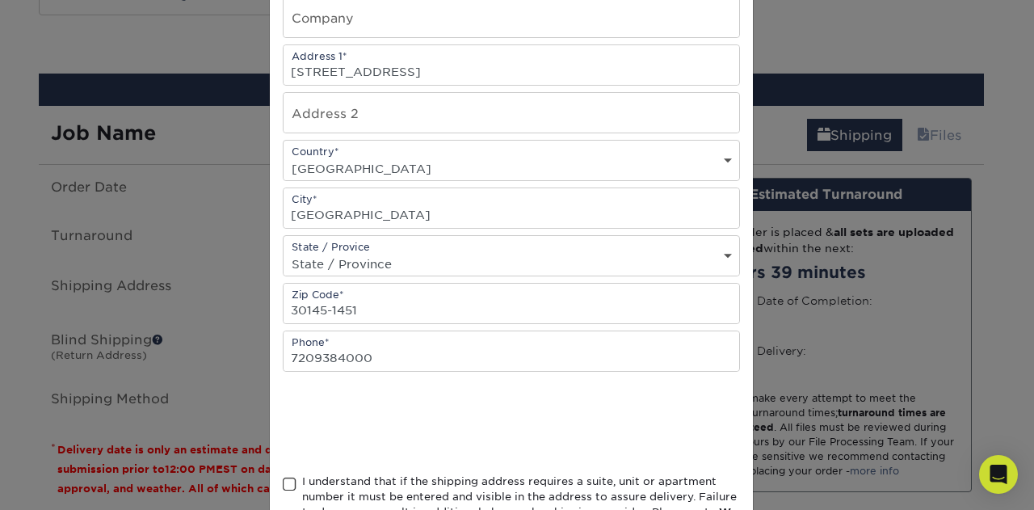
drag, startPoint x: 603, startPoint y: 437, endPoint x: 512, endPoint y: 433, distance: 90.6
click at [601, 437] on div at bounding box center [511, 422] width 457 height 63
click at [344, 487] on div "I understand that if the shipping address requires a suite, unit or apartment n…" at bounding box center [521, 505] width 438 height 63
click at [0, 0] on input "I understand that if the shipping address requires a suite, unit or apartment n…" at bounding box center [0, 0] width 0 height 0
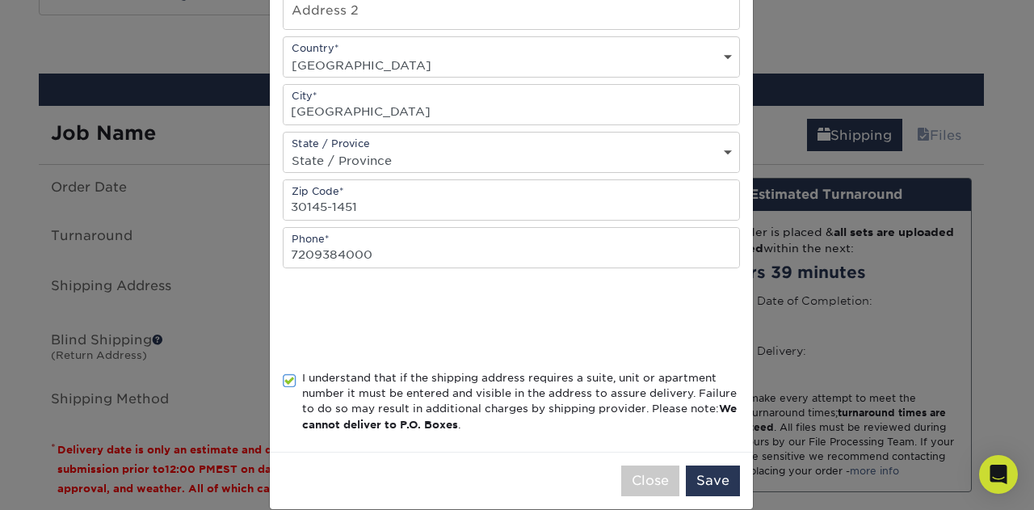
scroll to position [368, 0]
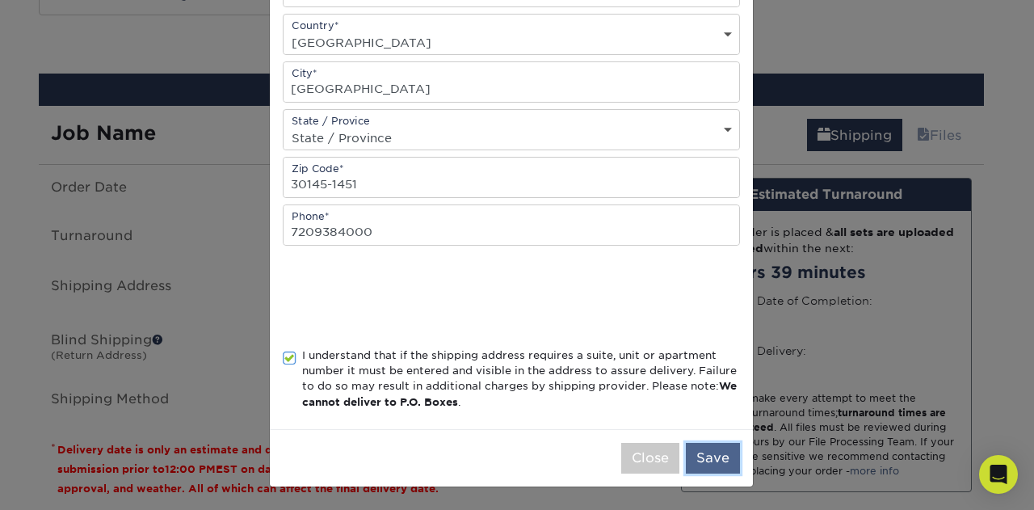
click at [727, 460] on button "Save" at bounding box center [713, 458] width 54 height 31
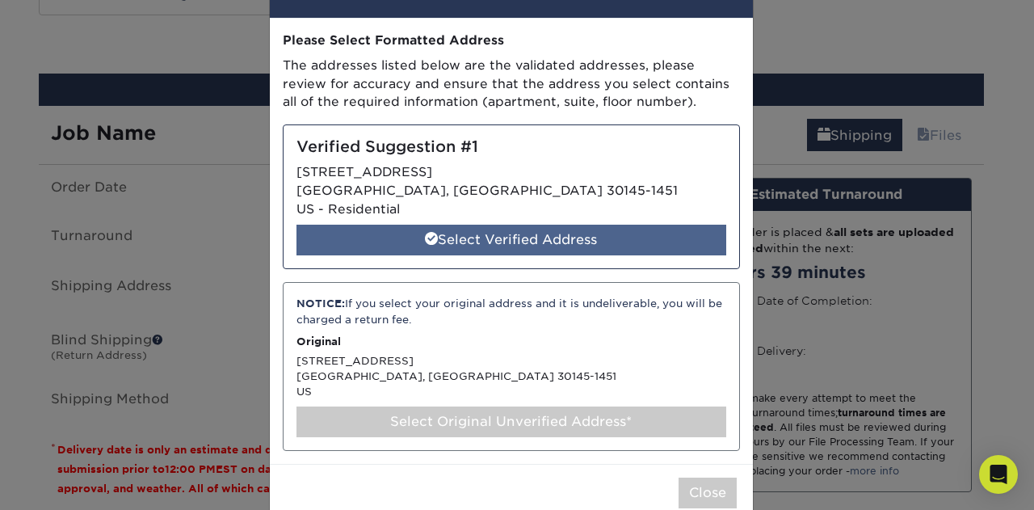
scroll to position [81, 0]
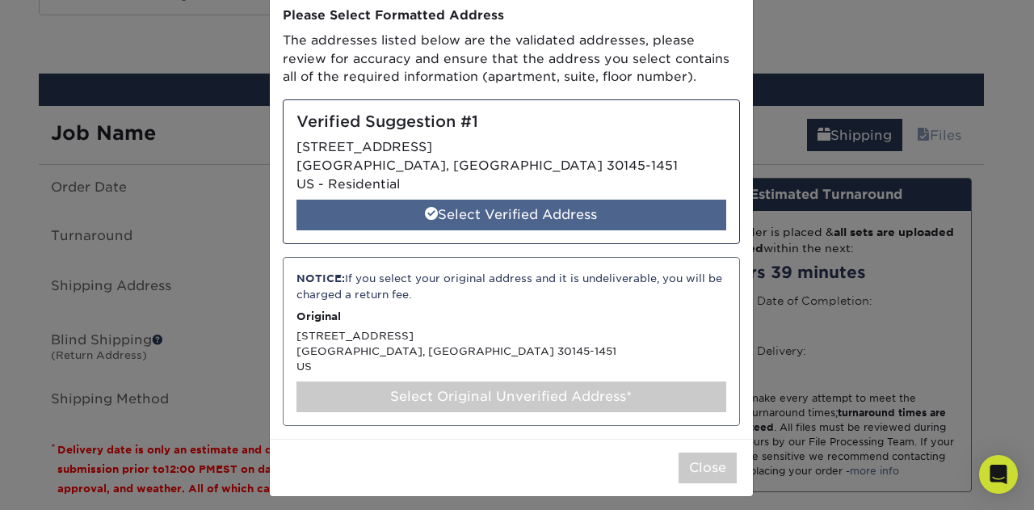
click at [473, 212] on div "Select Verified Address" at bounding box center [512, 215] width 430 height 31
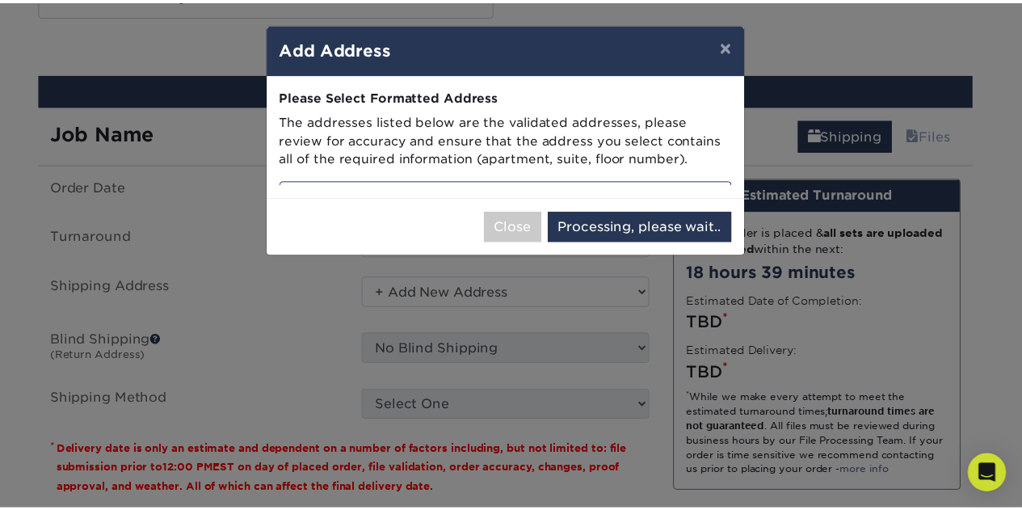
scroll to position [0, 0]
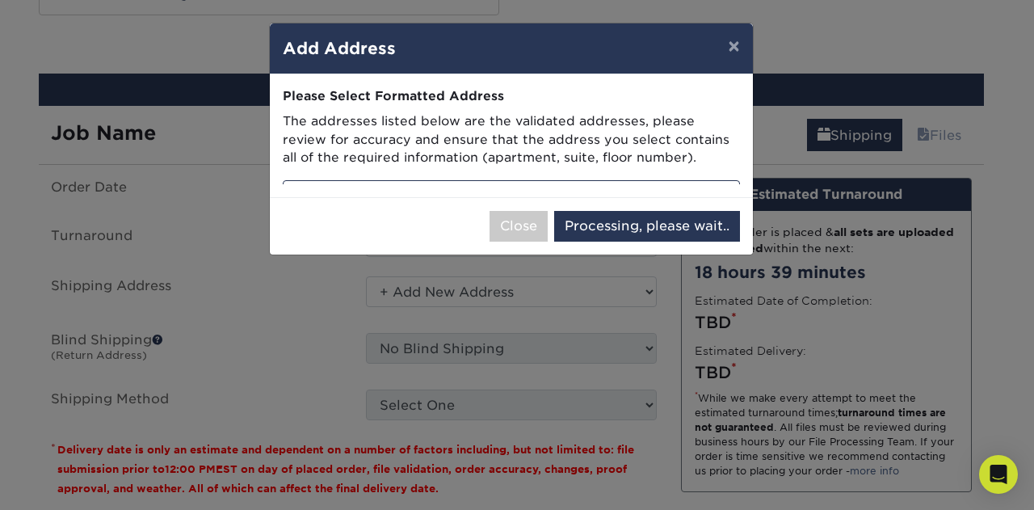
select select "285740"
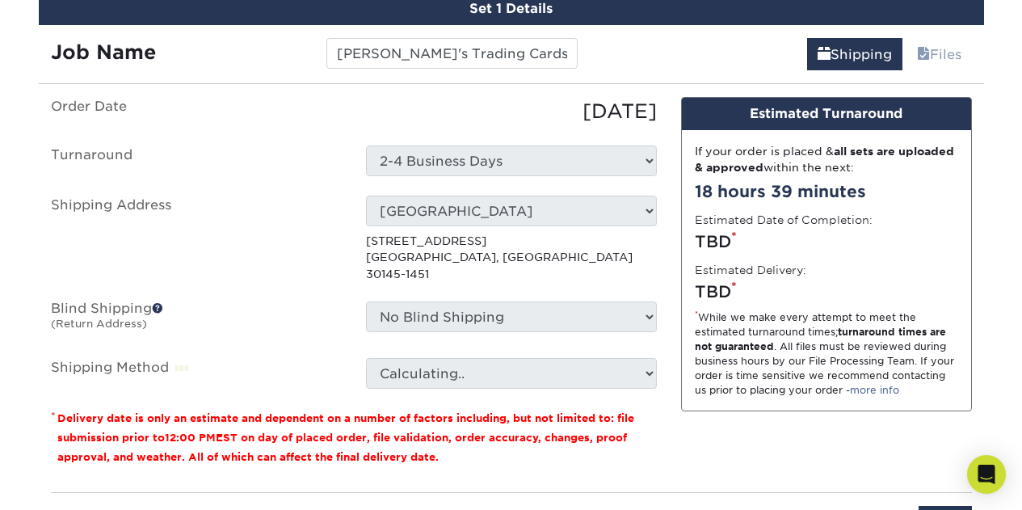
scroll to position [1033, 0]
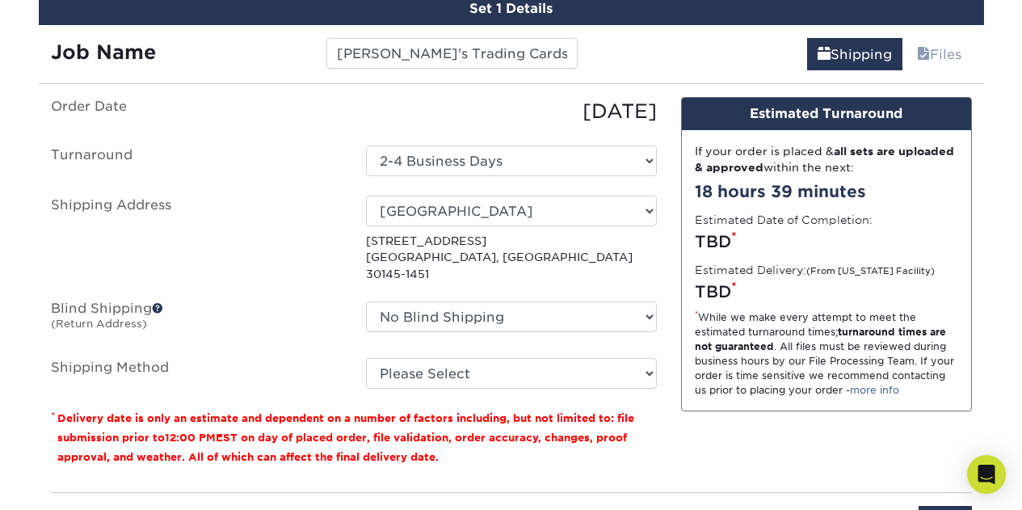
click at [158, 302] on span at bounding box center [157, 307] width 11 height 11
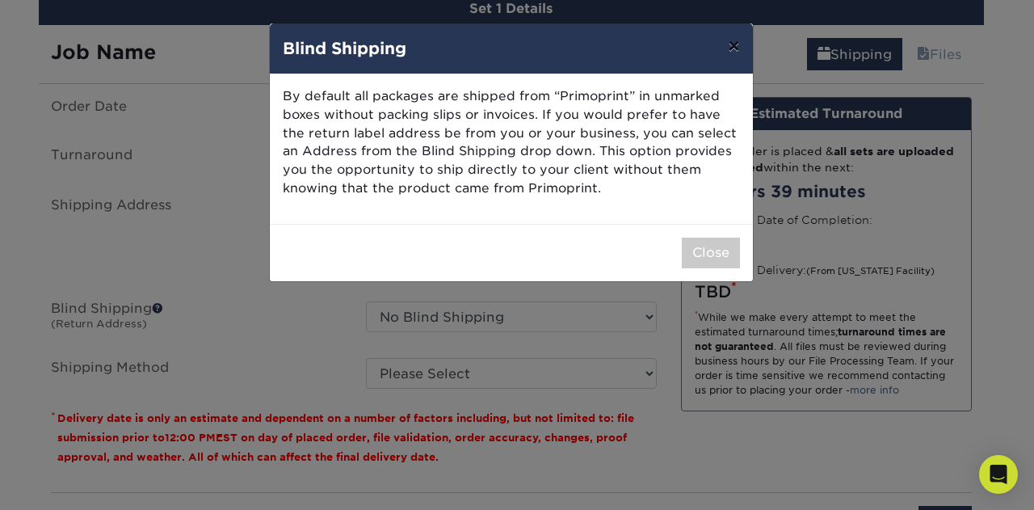
click at [733, 40] on button "×" at bounding box center [733, 45] width 37 height 45
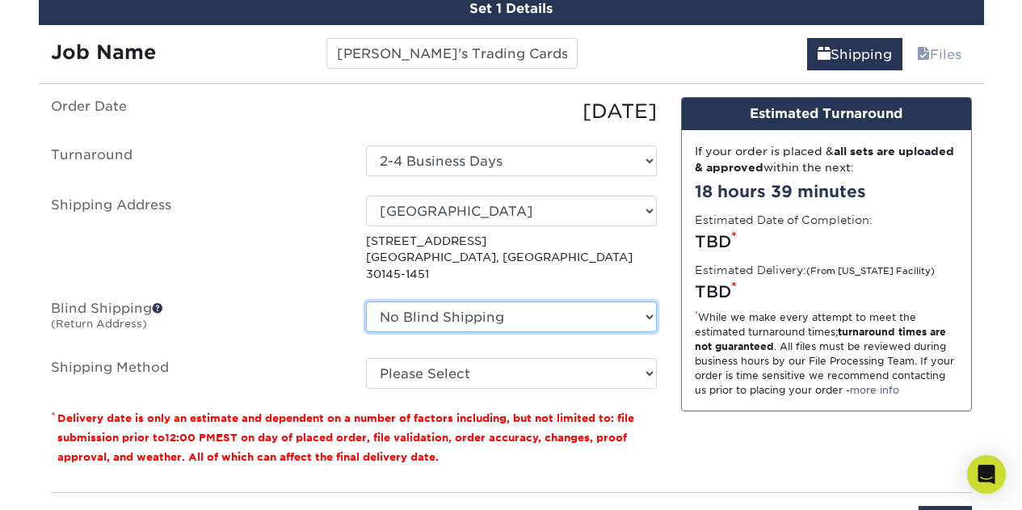
click at [482, 301] on select "No Blind Shipping + Add New Address" at bounding box center [511, 316] width 291 height 31
drag, startPoint x: 510, startPoint y: 258, endPoint x: 523, endPoint y: 249, distance: 15.7
click at [511, 258] on ul "Order Date [DATE] [GEOGRAPHIC_DATA] Select One 2-4 Business Days 2 Day Next Bus…" at bounding box center [354, 243] width 606 height 292
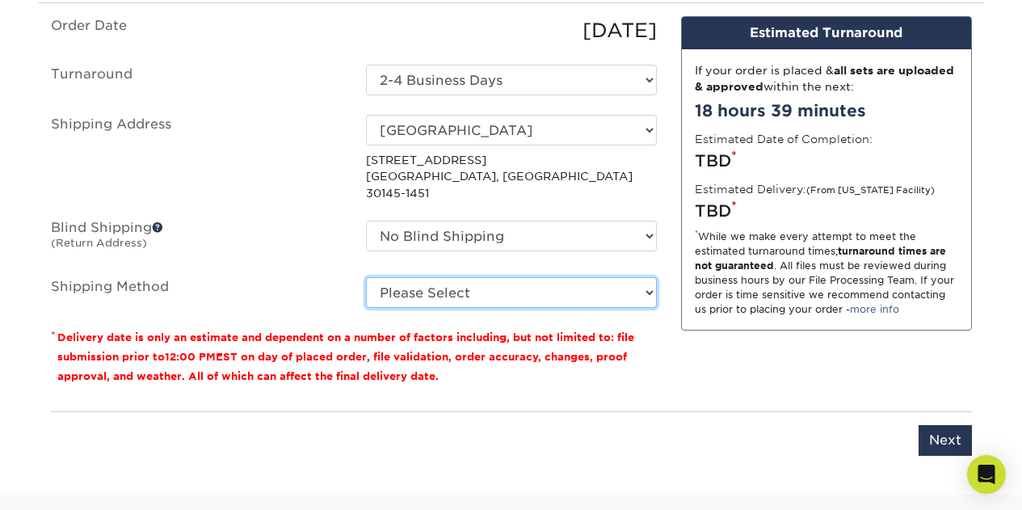
click at [419, 277] on select "Please Select Ground Shipping (+$34.65) 3 Day Shipping Service (+$39.00) 2 Day …" at bounding box center [511, 292] width 291 height 31
select select "03"
click at [366, 277] on select "Please Select Ground Shipping (+$34.65) 3 Day Shipping Service (+$39.00) 2 Day …" at bounding box center [511, 292] width 291 height 31
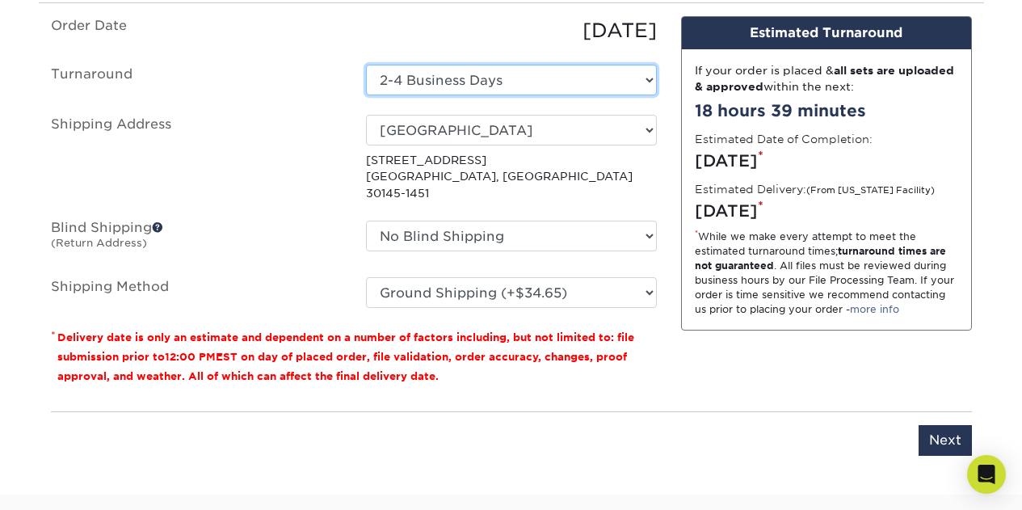
click at [438, 65] on select "Select One 2-4 Business Days 2 Day Next Business Day" at bounding box center [511, 80] width 291 height 31
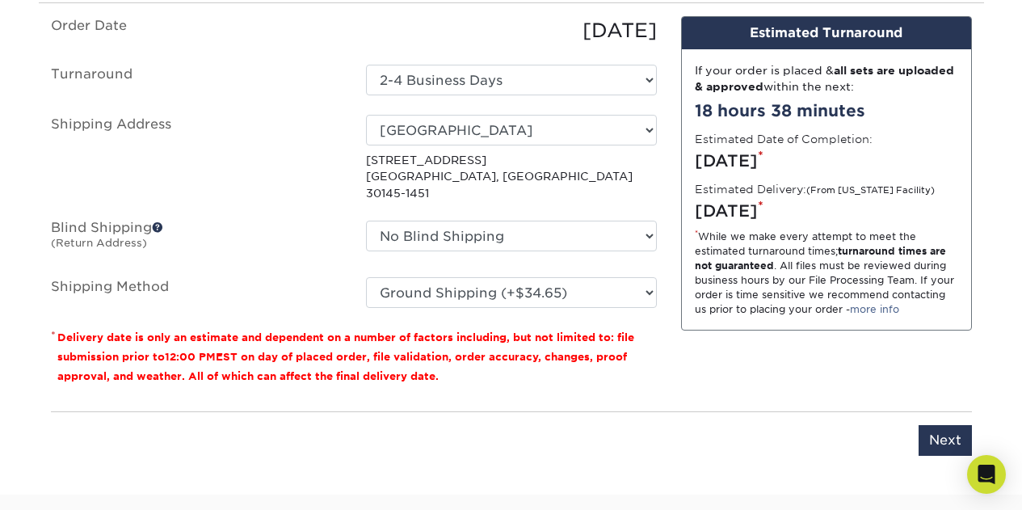
click at [273, 73] on label "Turnaround" at bounding box center [196, 80] width 315 height 31
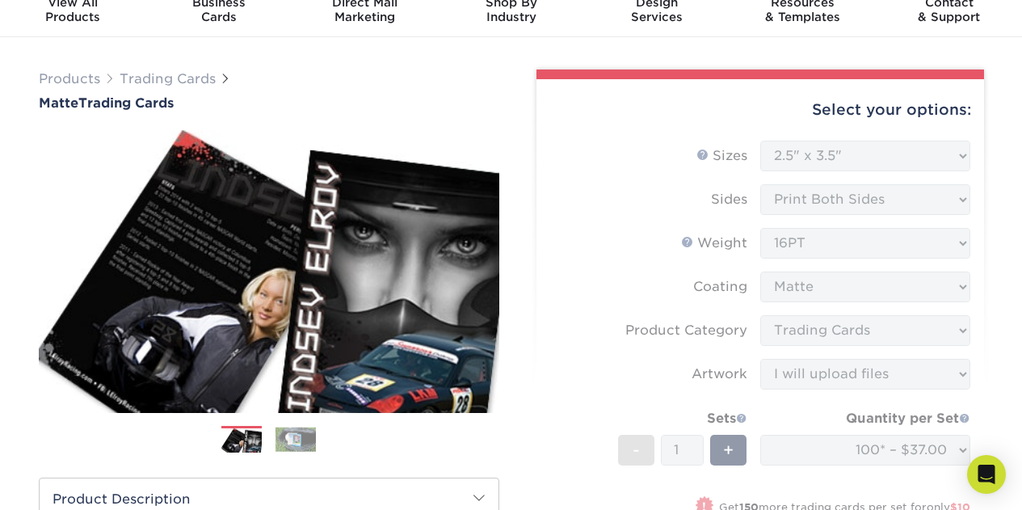
scroll to position [0, 0]
